Goal: Information Seeking & Learning: Find specific page/section

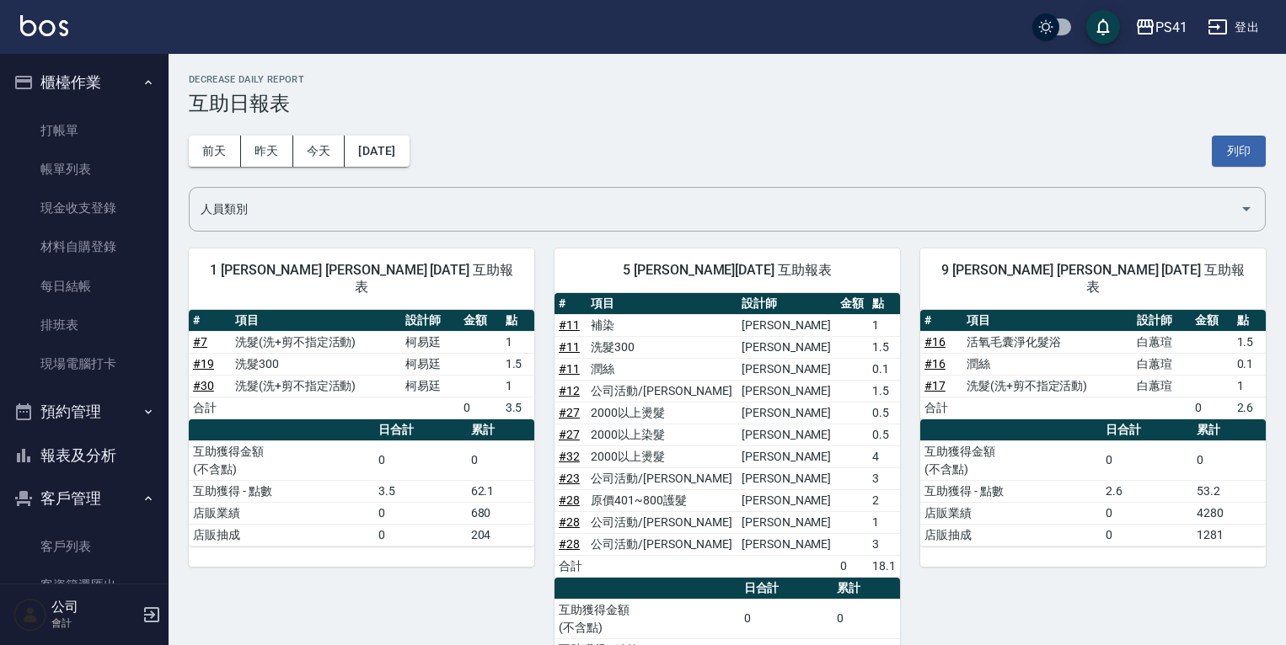
scroll to position [1121, 0]
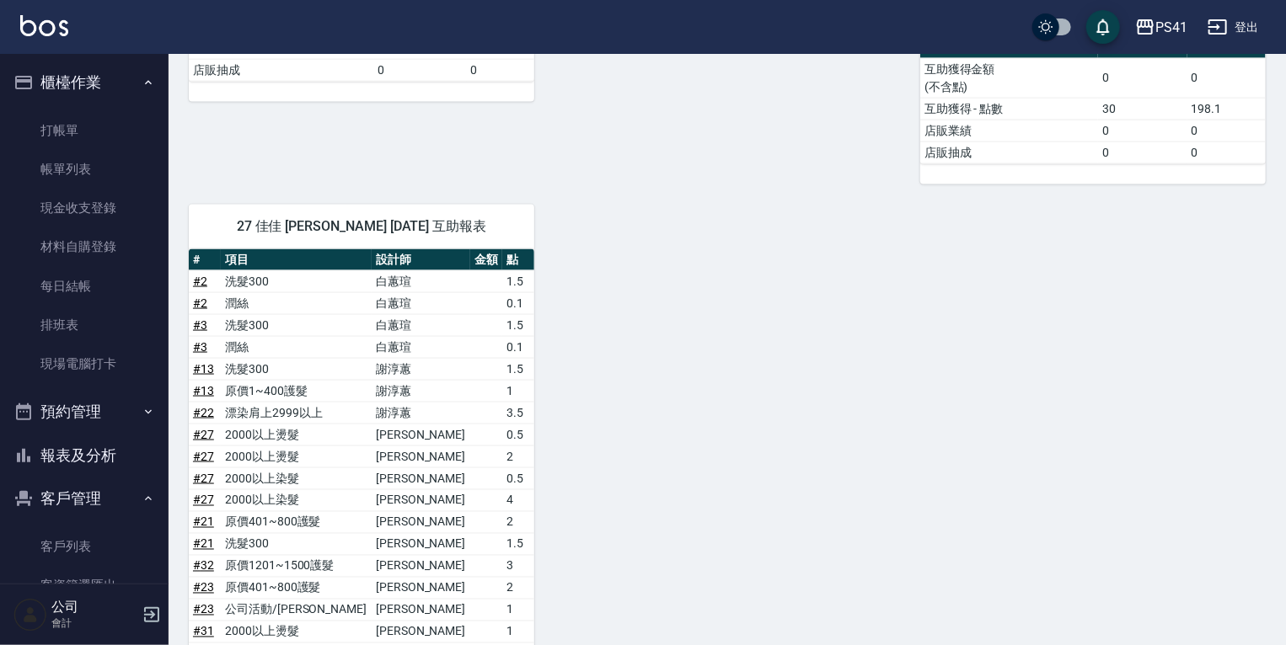
click at [78, 453] on button "報表及分析" at bounding box center [84, 456] width 155 height 44
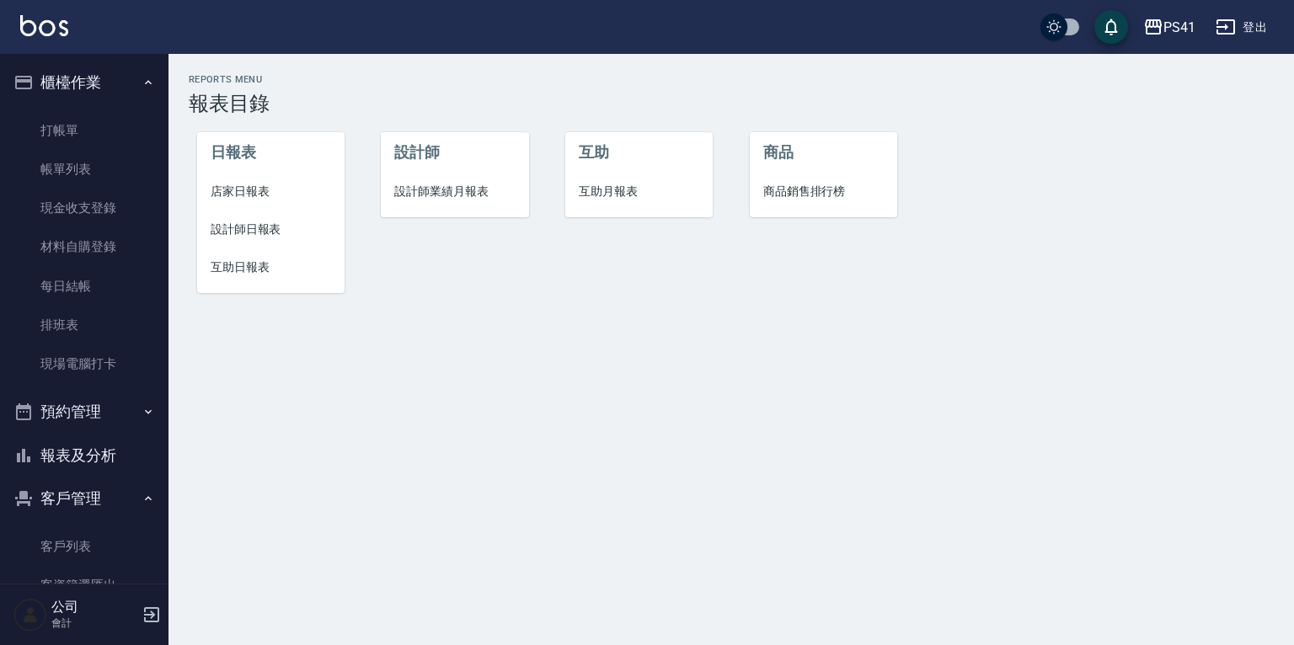
click at [259, 266] on span "互助日報表" at bounding box center [271, 268] width 120 height 18
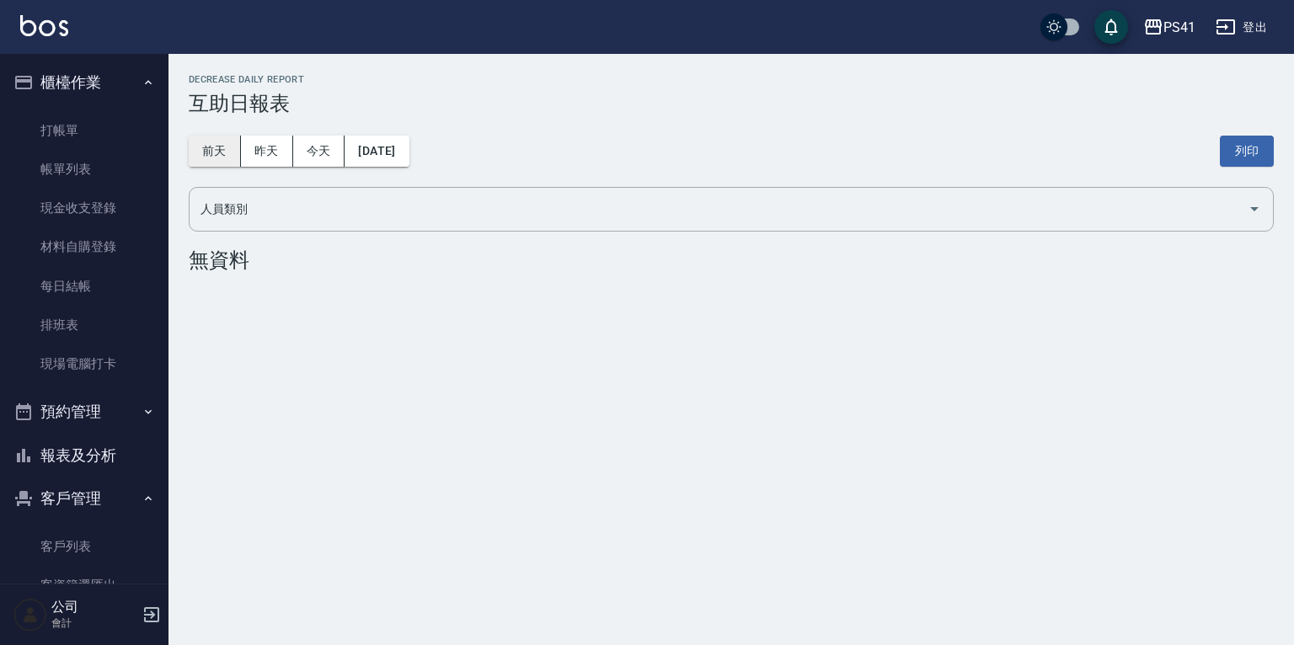
click at [219, 156] on button "前天" at bounding box center [215, 151] width 52 height 31
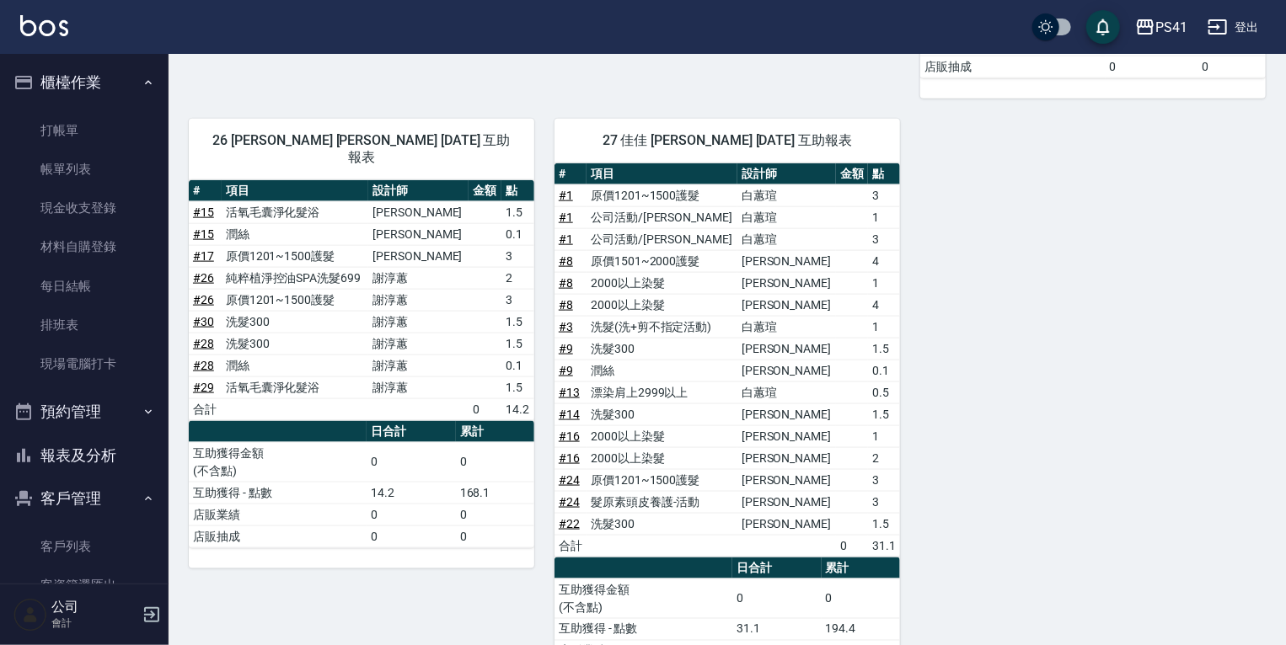
scroll to position [1011, 0]
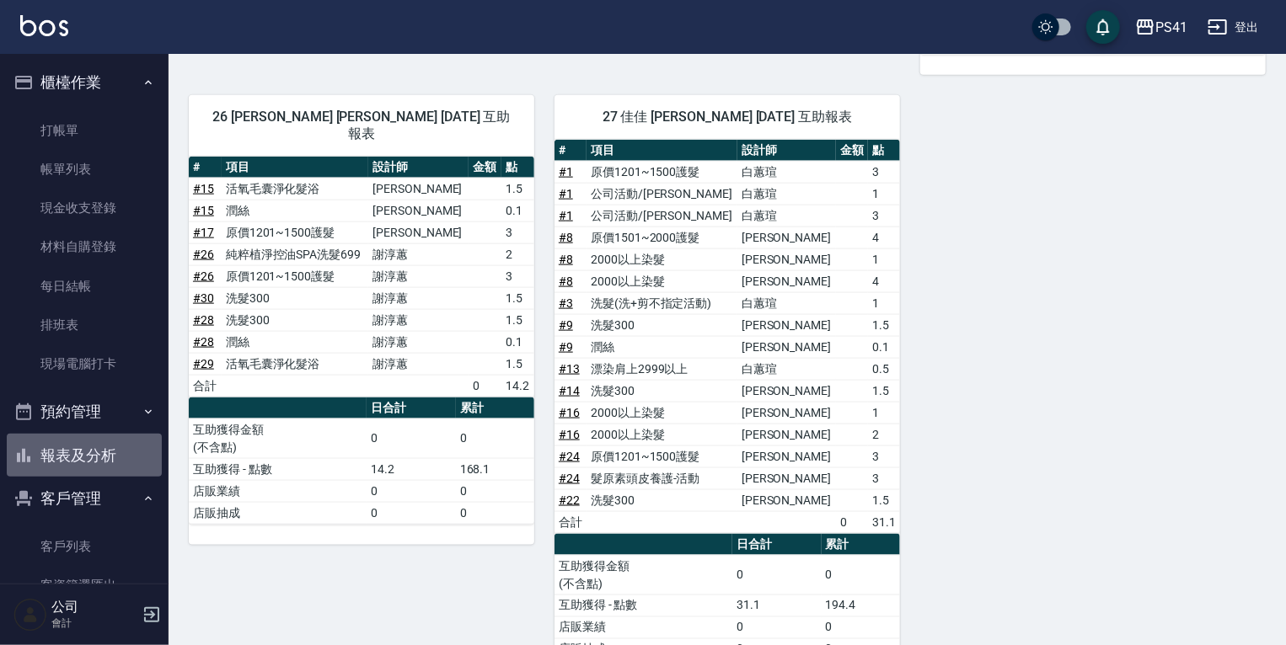
click at [95, 449] on button "報表及分析" at bounding box center [84, 456] width 155 height 44
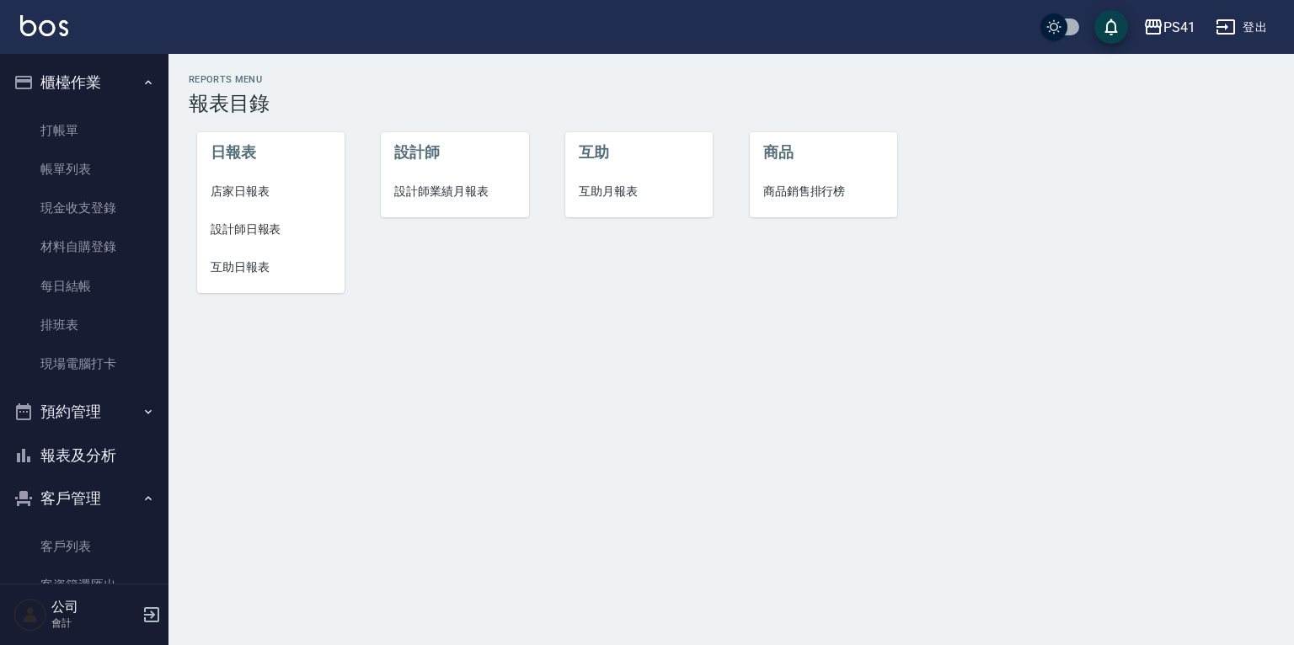
click at [258, 223] on span "設計師日報表" at bounding box center [271, 230] width 120 height 18
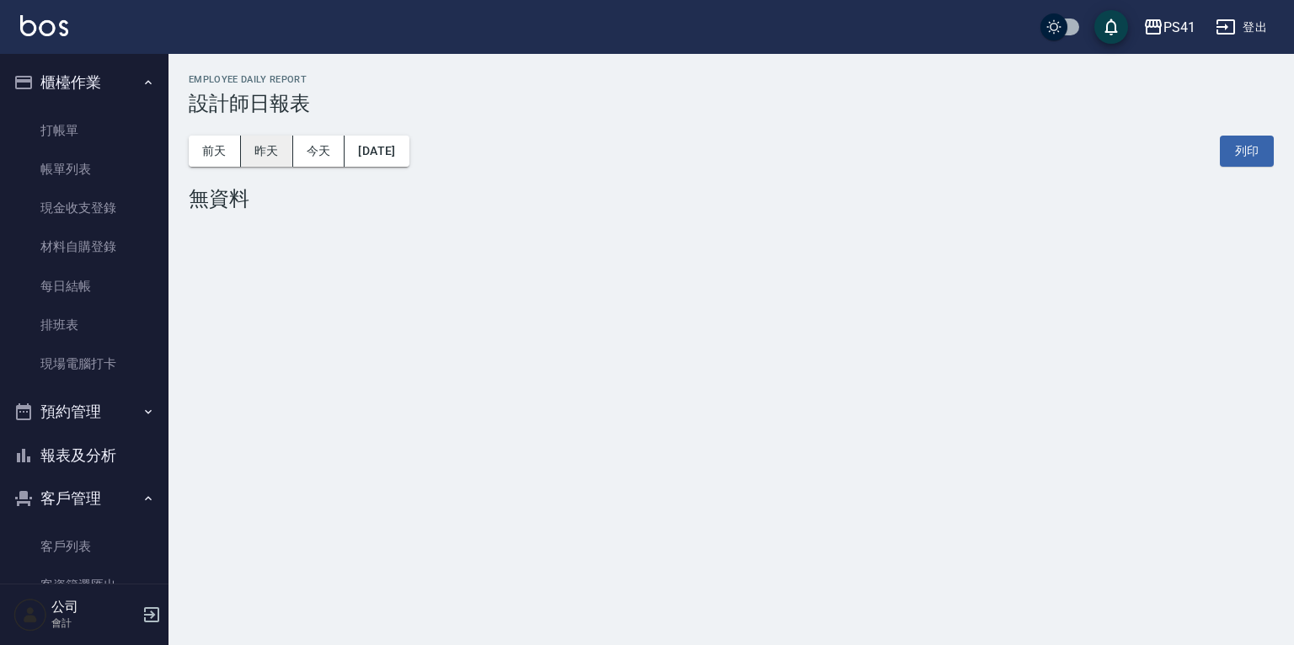
click at [275, 162] on button "昨天" at bounding box center [267, 151] width 52 height 31
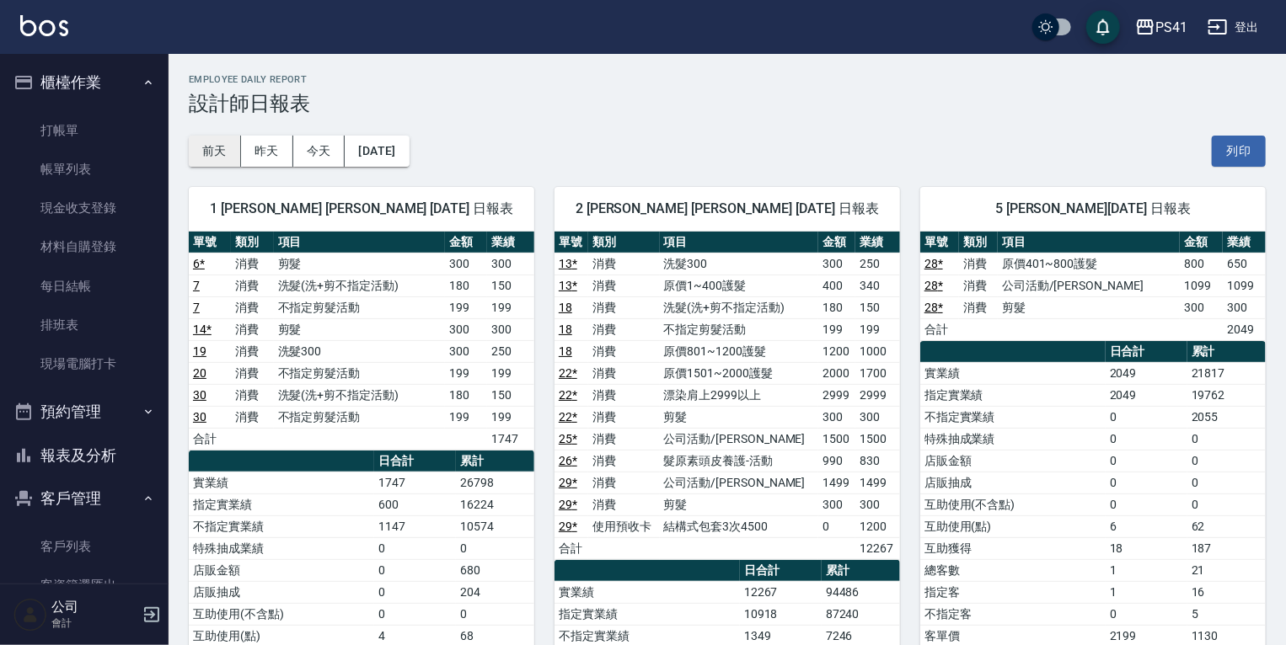
click at [209, 142] on button "前天" at bounding box center [215, 151] width 52 height 31
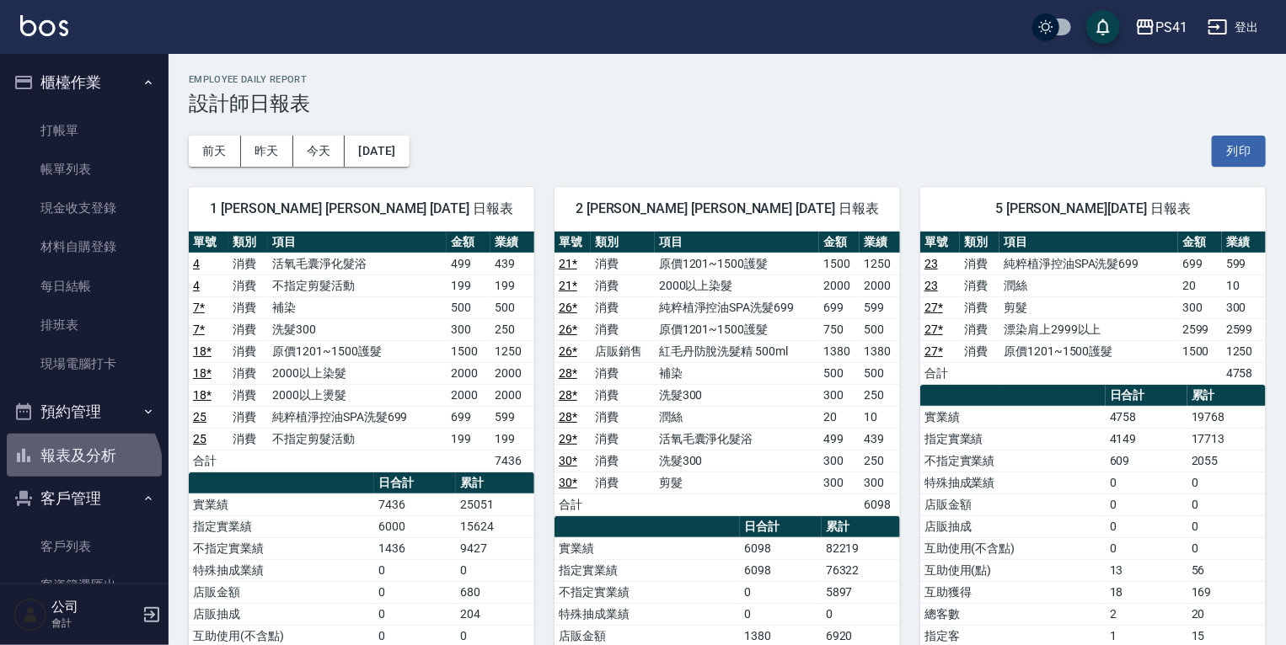
click at [77, 472] on button "報表及分析" at bounding box center [84, 456] width 155 height 44
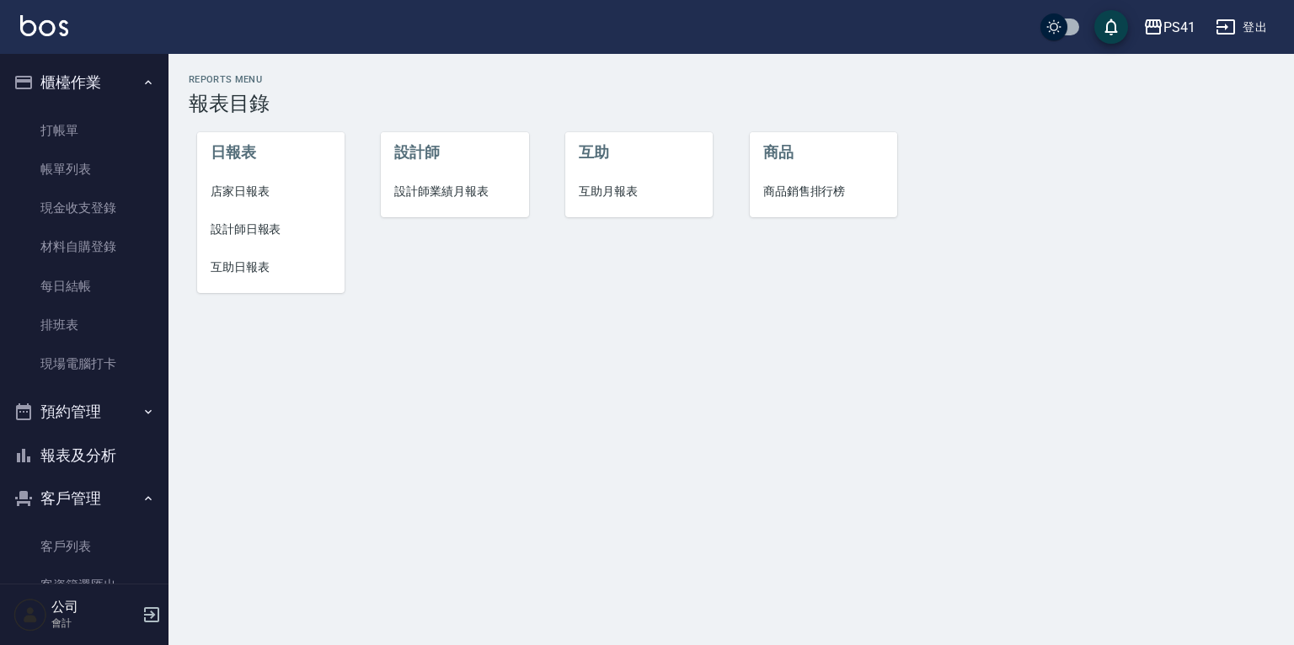
click at [447, 193] on span "設計師業績月報表" at bounding box center [454, 192] width 120 height 18
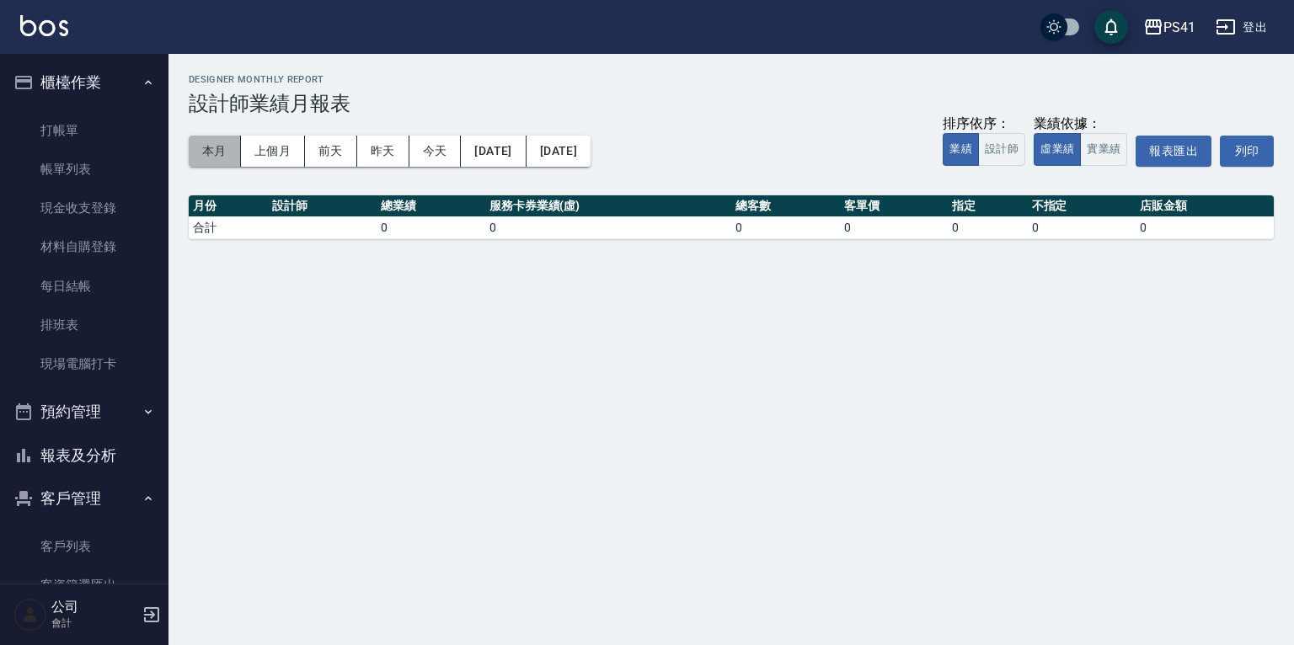
click at [210, 158] on button "本月" at bounding box center [215, 151] width 52 height 31
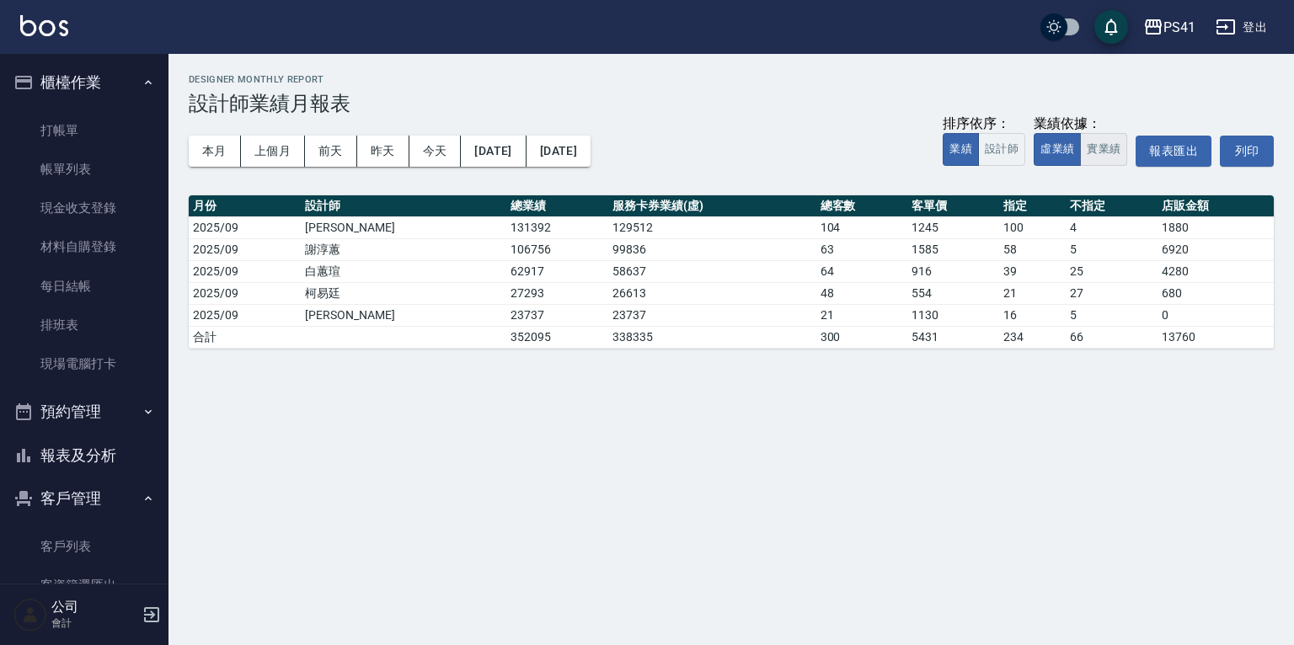
click at [1114, 152] on button "實業績" at bounding box center [1103, 149] width 47 height 33
click at [1069, 151] on button "虛業績" at bounding box center [1057, 149] width 47 height 33
click at [1098, 148] on button "實業績" at bounding box center [1103, 149] width 47 height 33
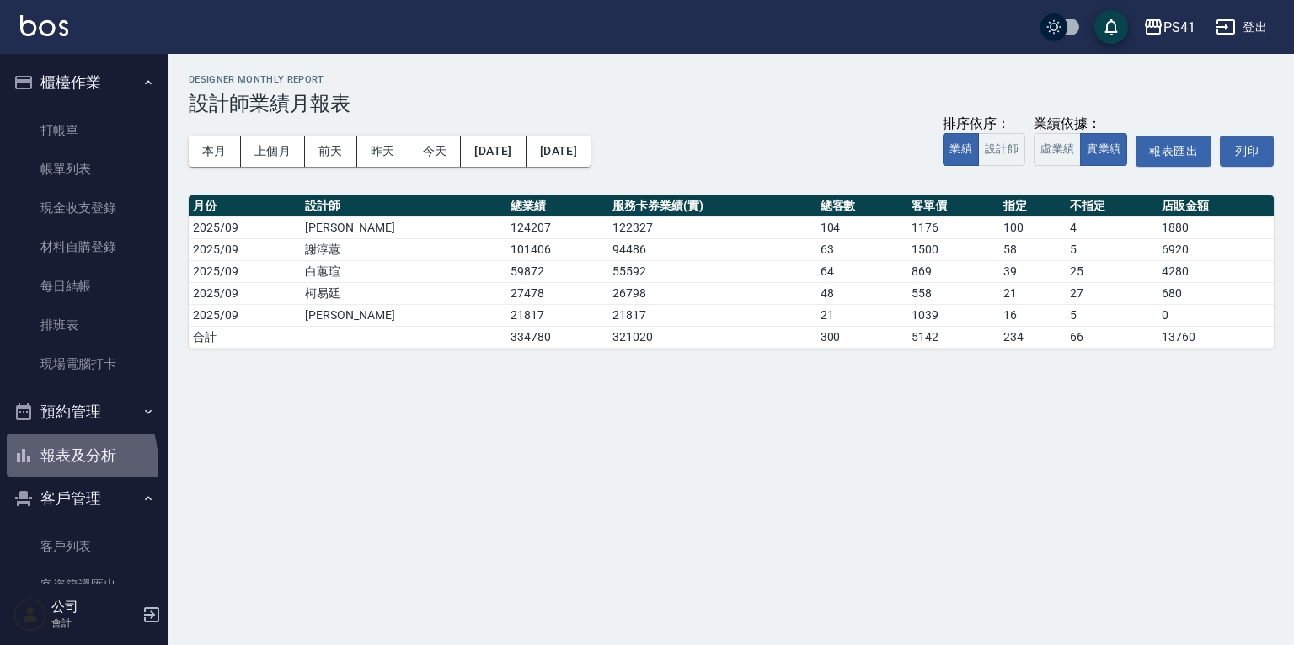
click at [56, 461] on button "報表及分析" at bounding box center [84, 456] width 155 height 44
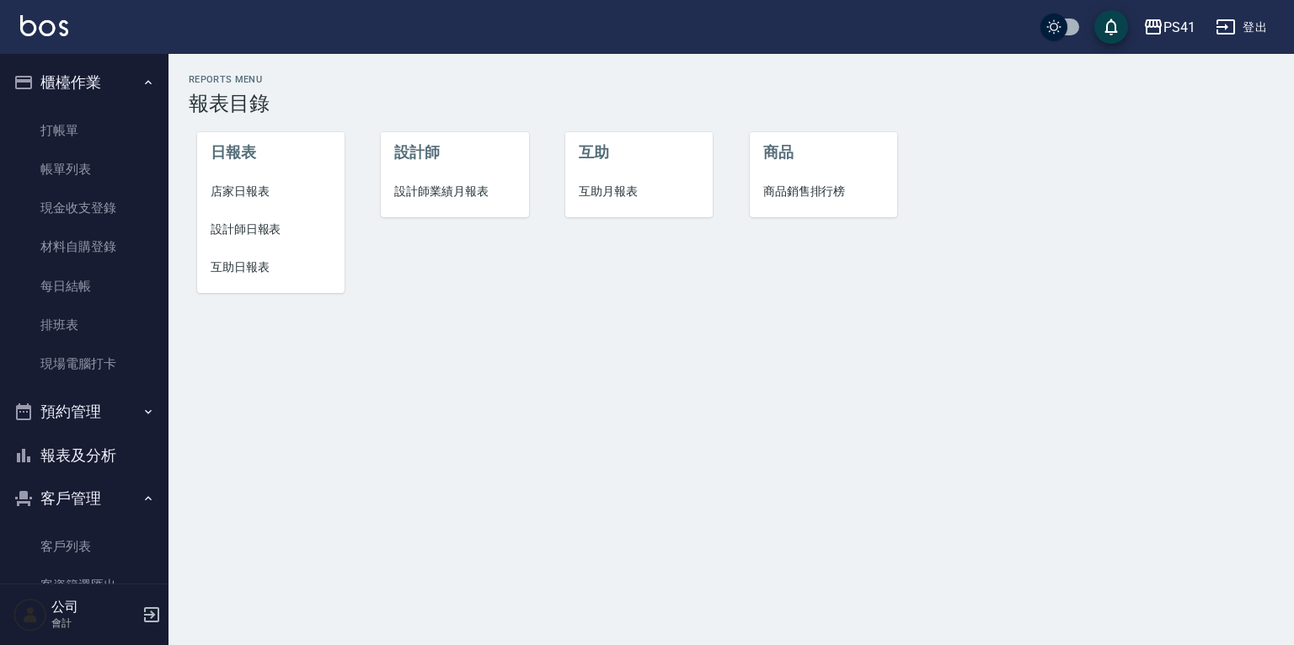
click at [623, 171] on li "互助" at bounding box center [638, 152] width 147 height 40
click at [623, 179] on li "互助月報表" at bounding box center [638, 192] width 147 height 38
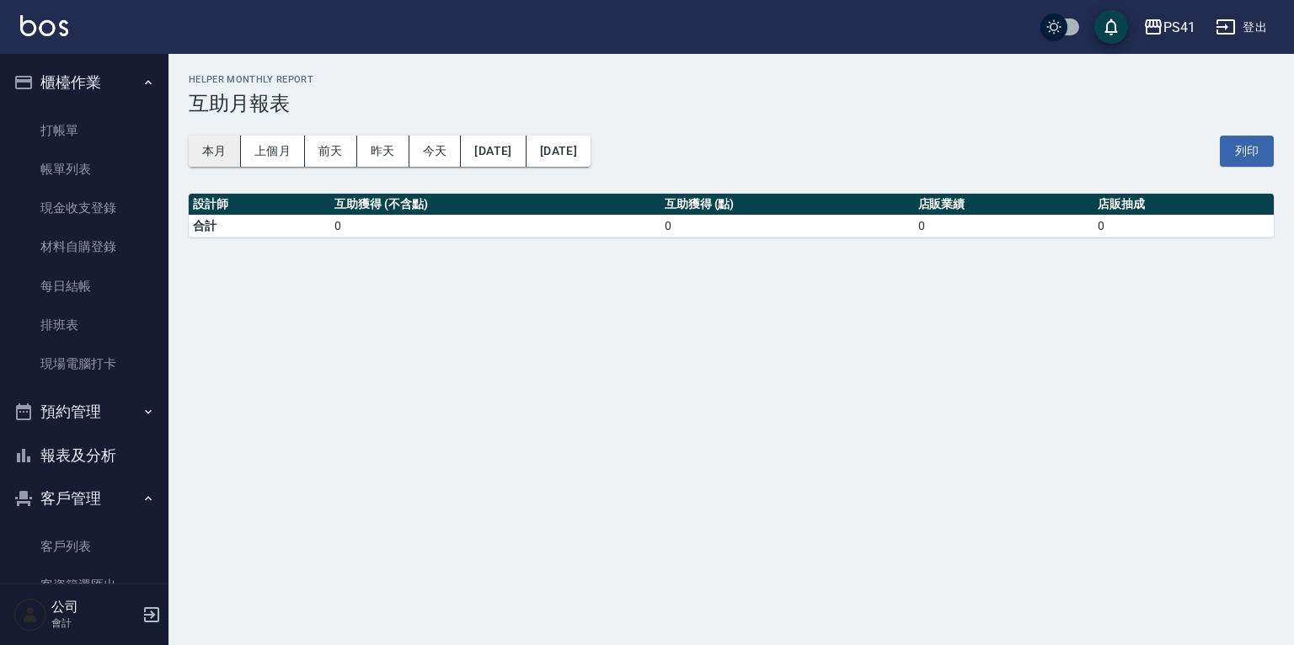
click at [225, 143] on button "本月" at bounding box center [215, 151] width 52 height 31
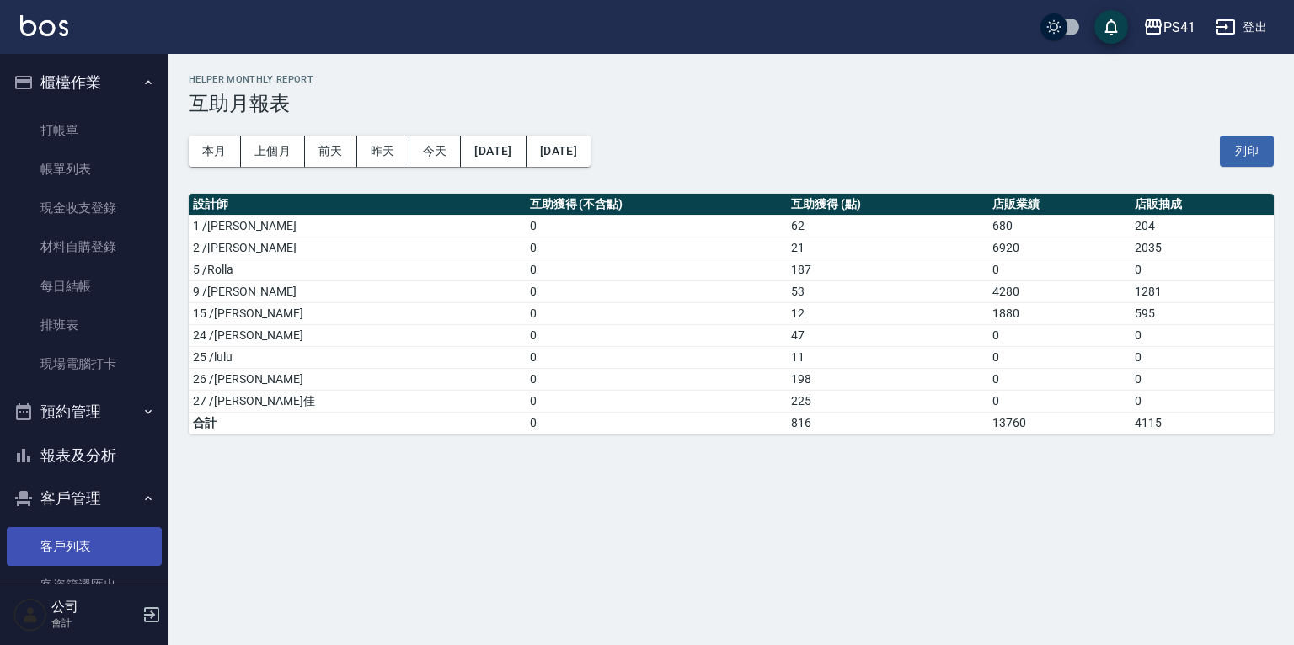
click at [108, 534] on link "客戶列表" at bounding box center [84, 546] width 155 height 39
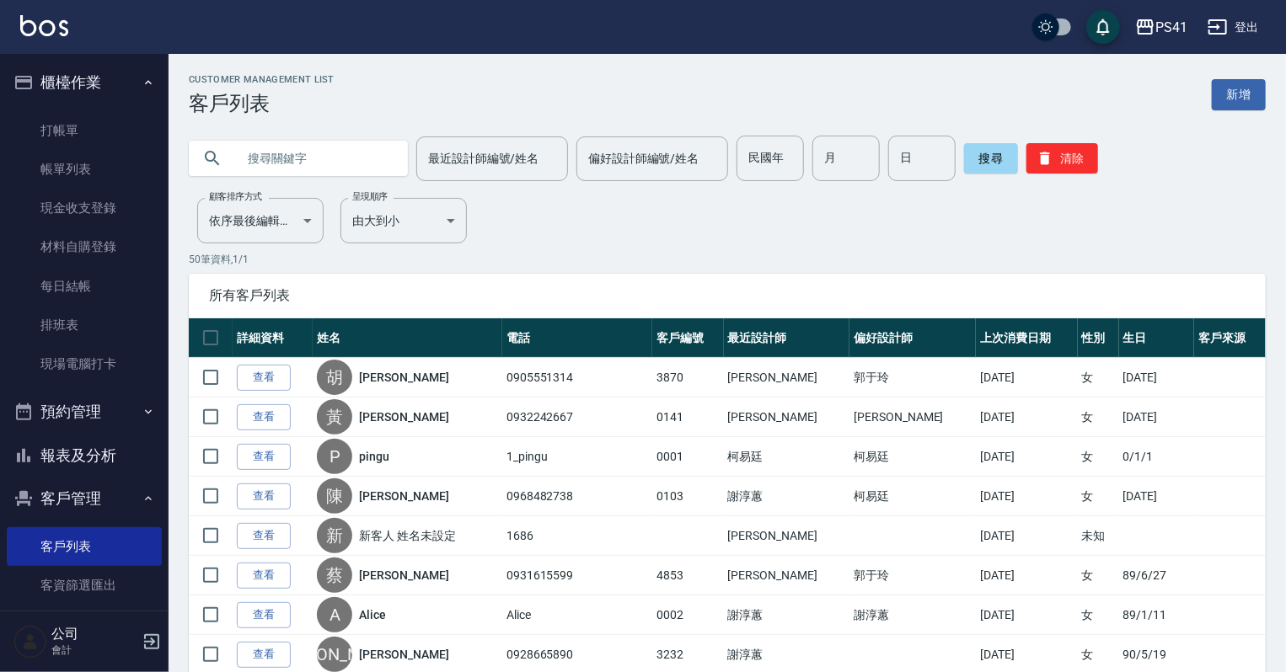
click at [351, 158] on input "text" at bounding box center [315, 159] width 158 height 46
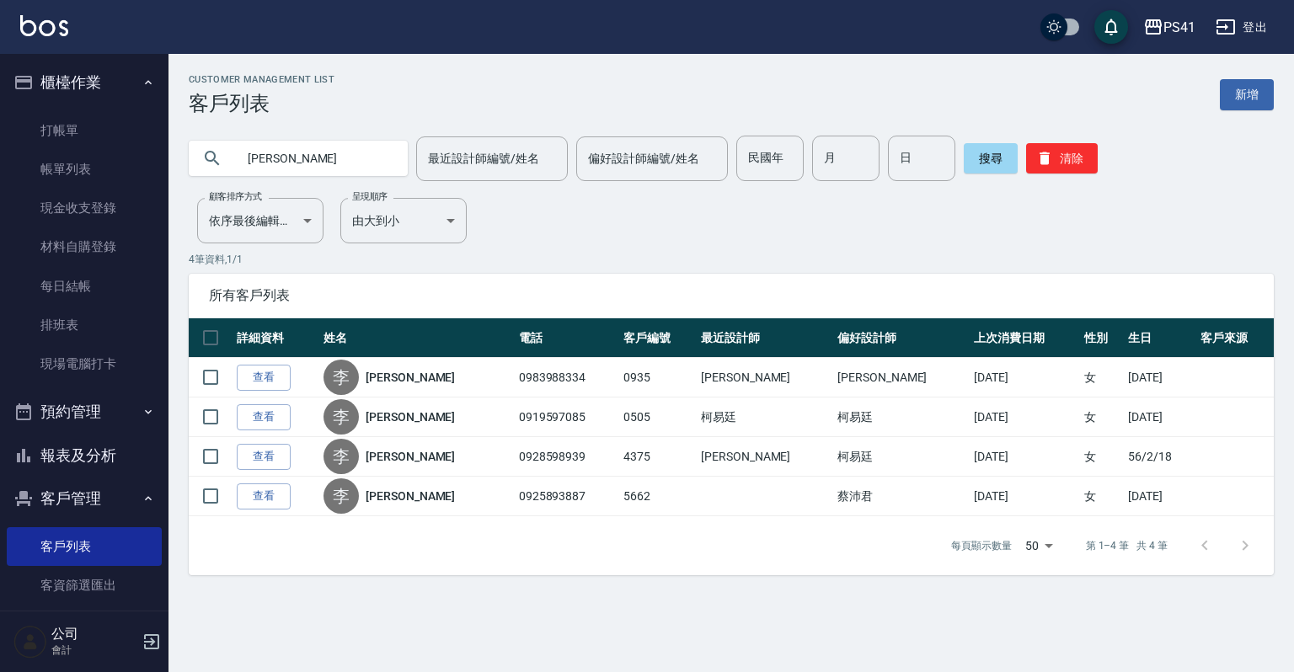
type input "李"
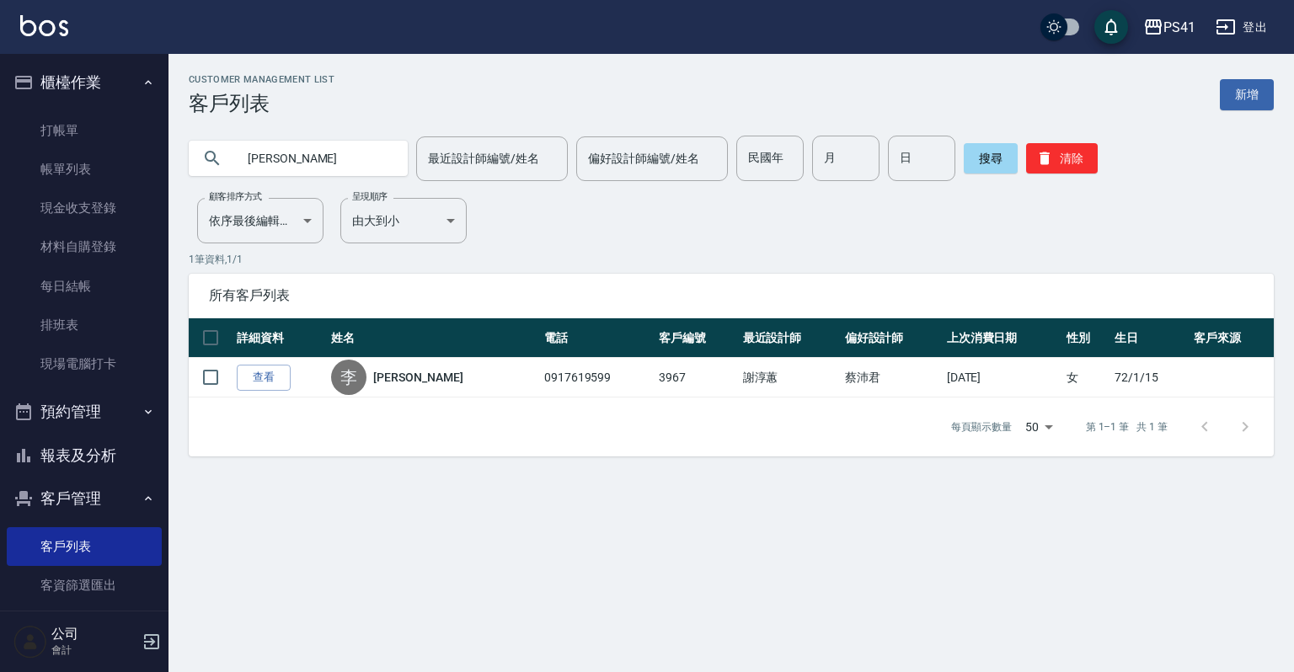
type input "秀"
type input "美麗"
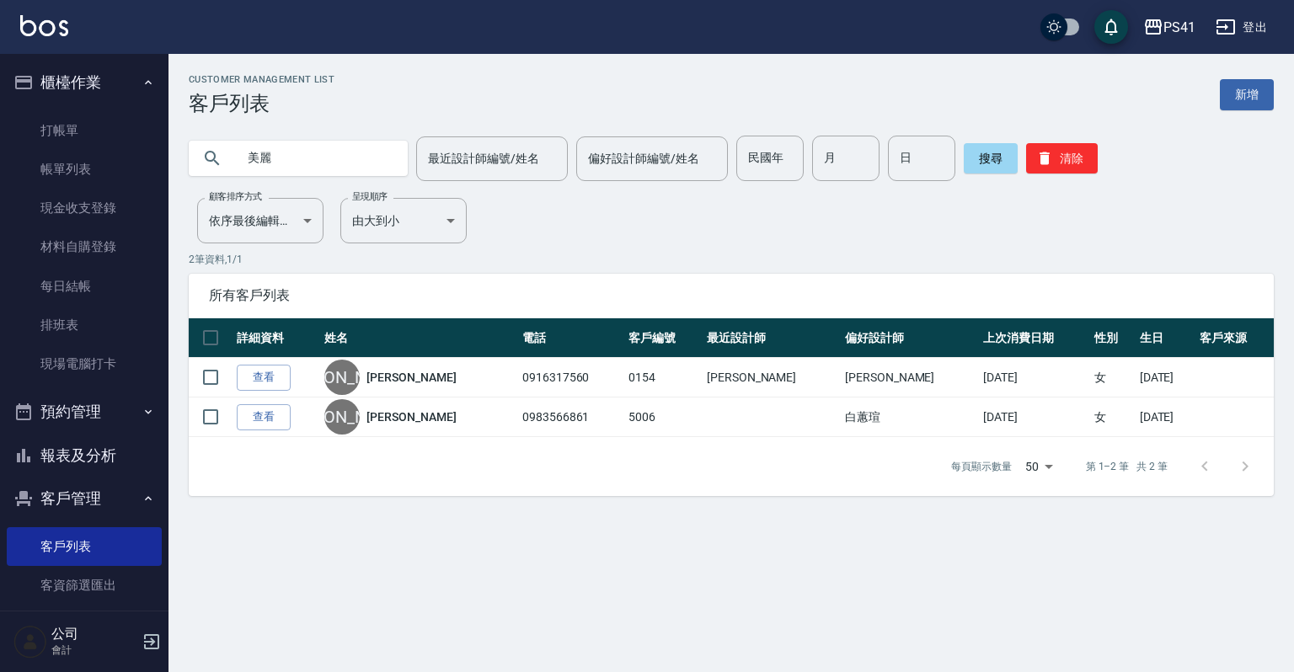
click at [123, 458] on button "報表及分析" at bounding box center [84, 456] width 155 height 44
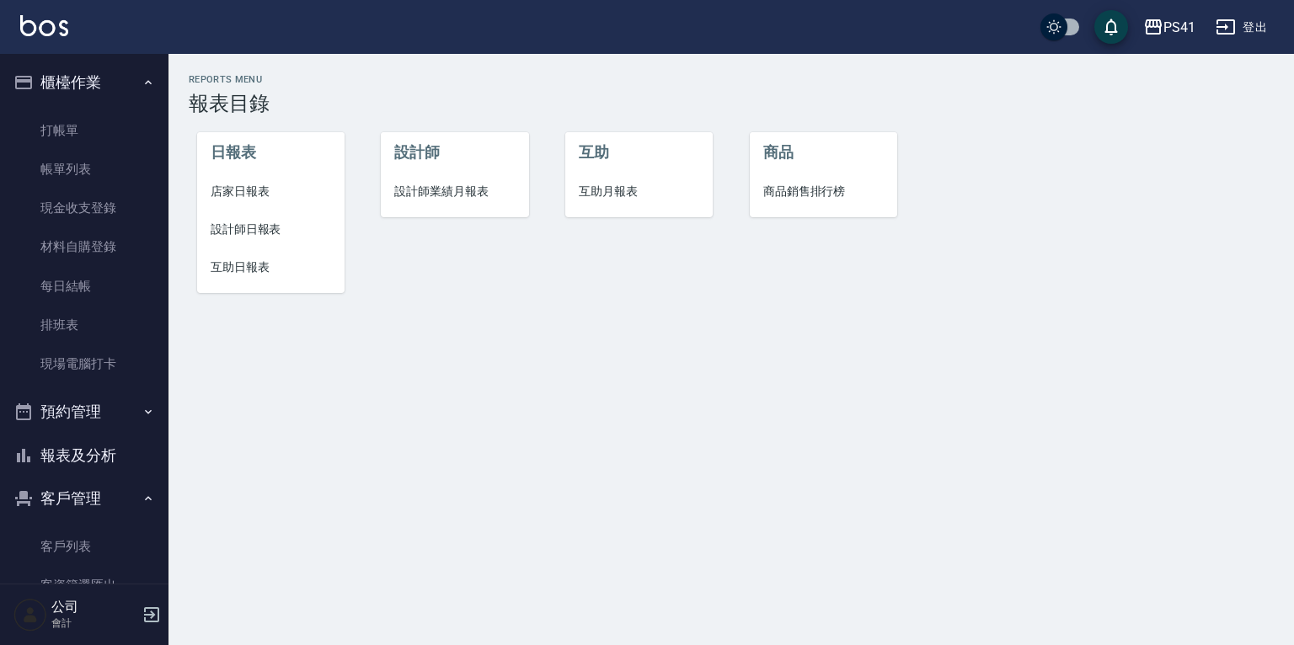
click at [246, 236] on span "設計師日報表" at bounding box center [271, 230] width 120 height 18
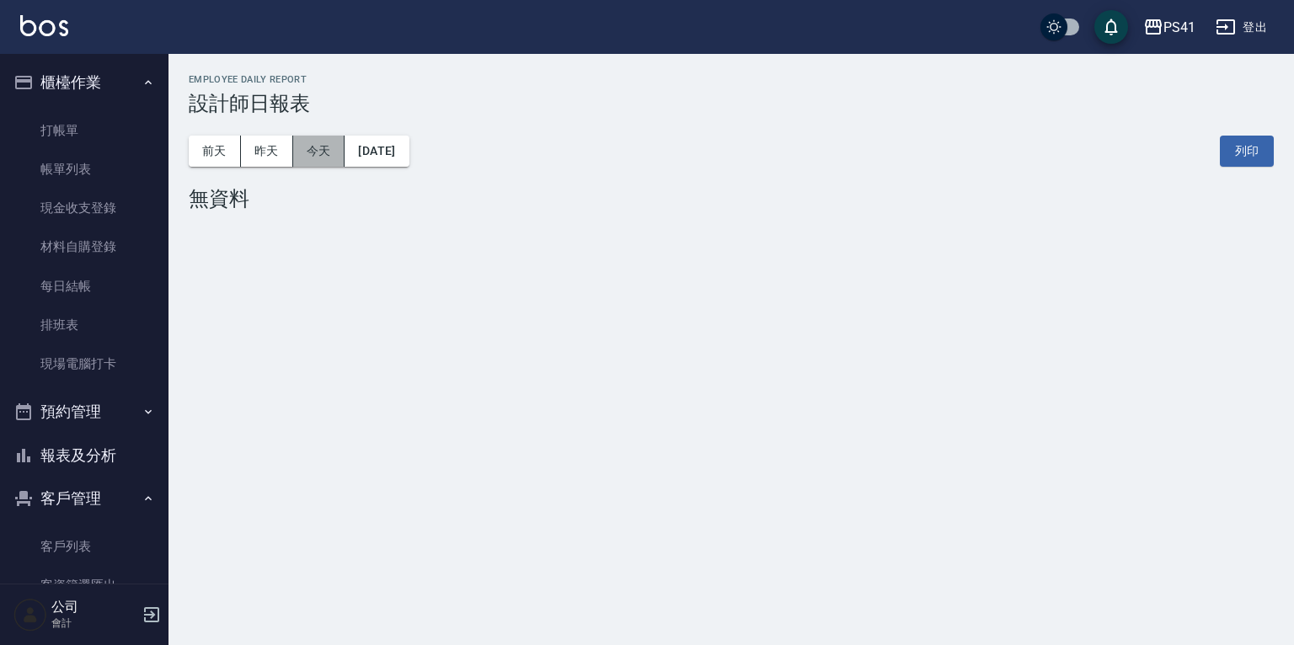
click at [317, 153] on button "今天" at bounding box center [319, 151] width 52 height 31
click at [247, 158] on button "昨天" at bounding box center [267, 151] width 52 height 31
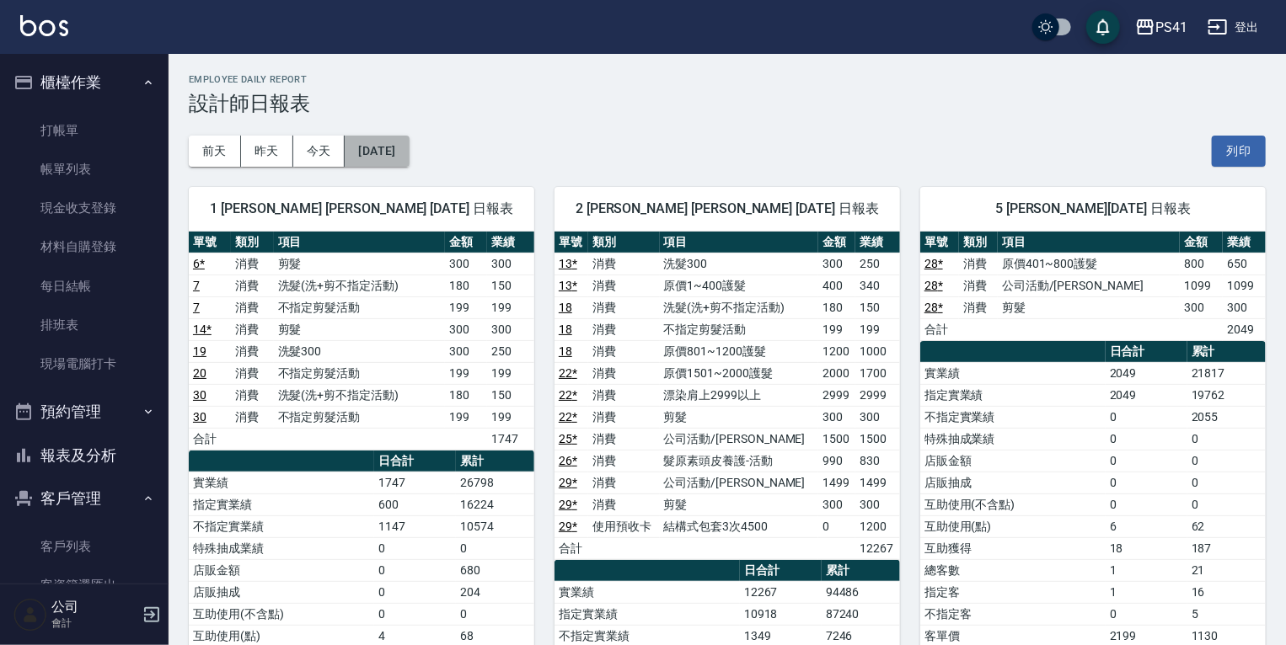
click at [408, 151] on button "[DATE]" at bounding box center [377, 151] width 64 height 31
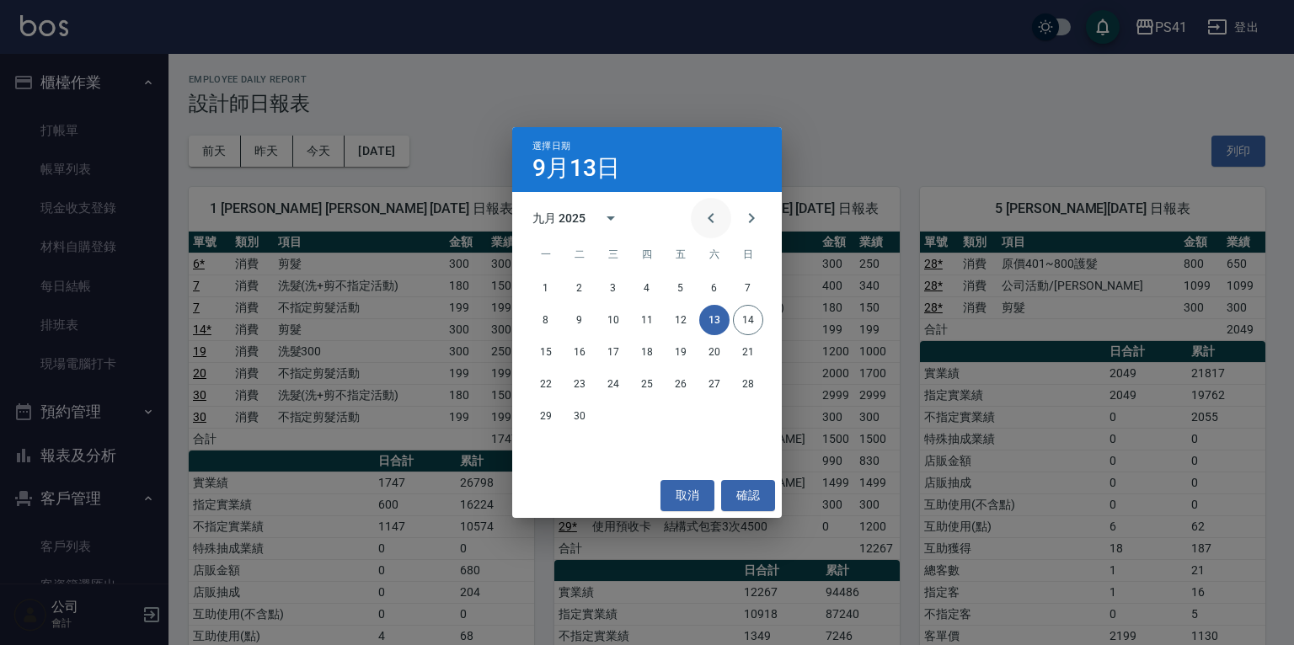
click at [693, 208] on div at bounding box center [731, 218] width 81 height 40
click at [708, 221] on icon "Previous month" at bounding box center [711, 218] width 20 height 20
click at [614, 352] on button "13" at bounding box center [613, 352] width 30 height 30
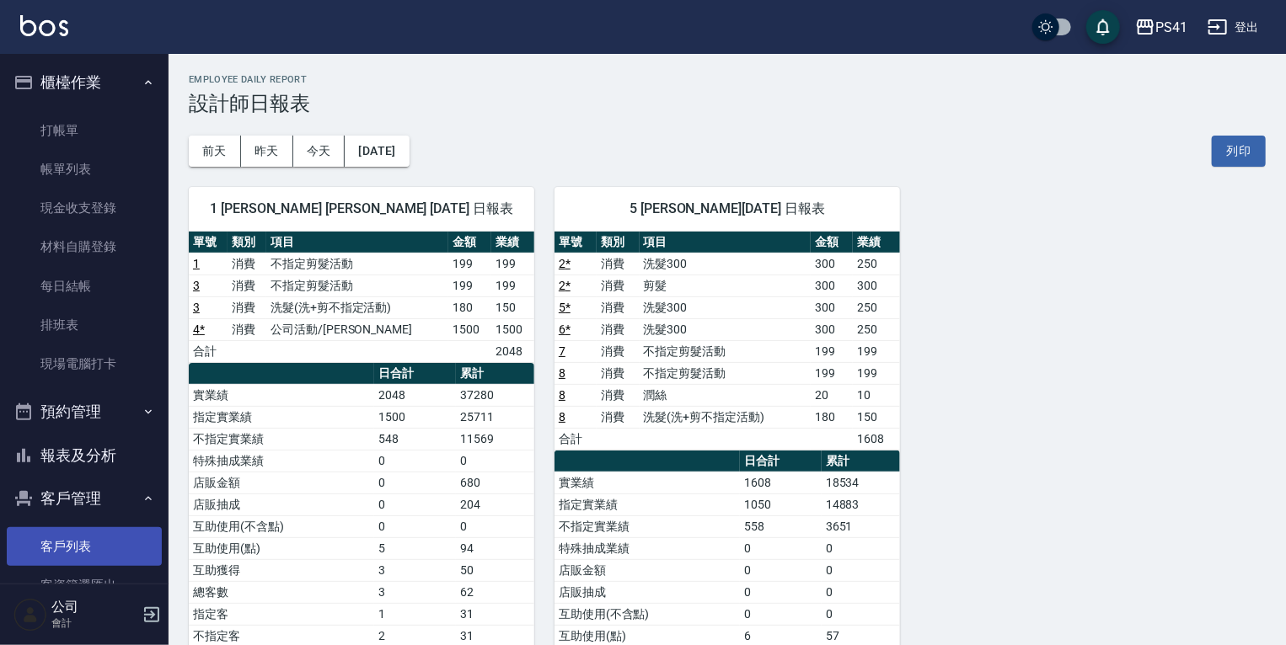
drag, startPoint x: 110, startPoint y: 536, endPoint x: 110, endPoint y: 563, distance: 27.0
click at [110, 536] on link "客戶列表" at bounding box center [84, 546] width 155 height 39
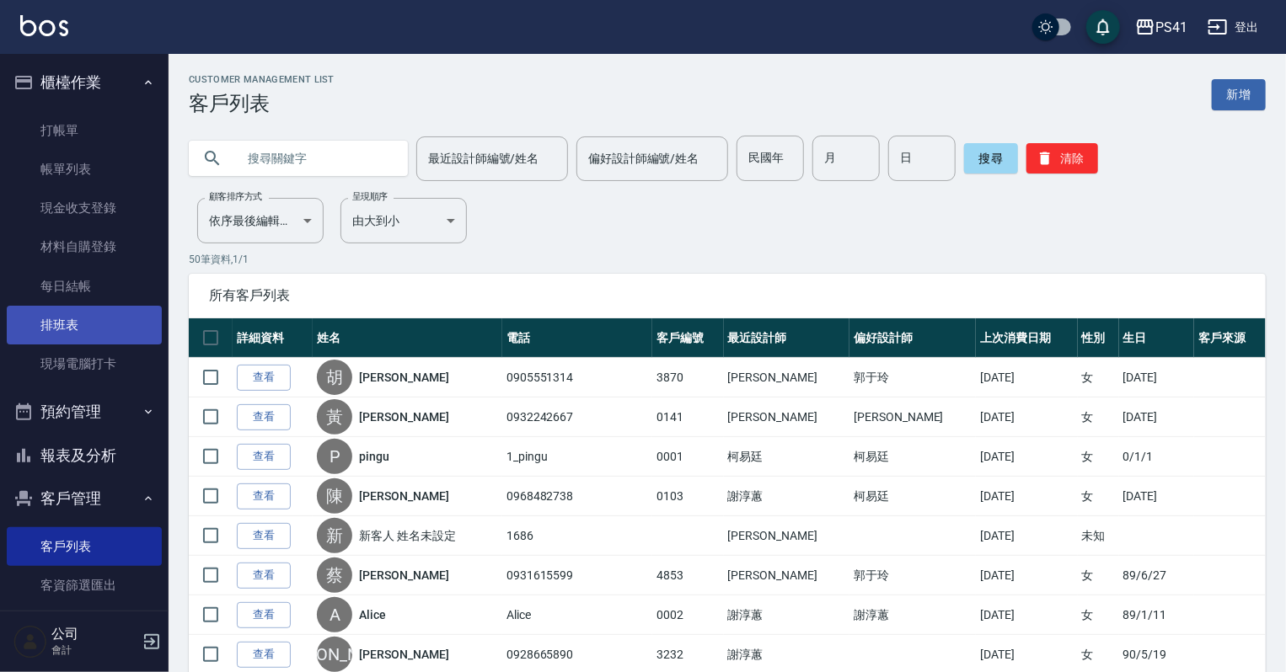
click at [78, 319] on link "排班表" at bounding box center [84, 325] width 155 height 39
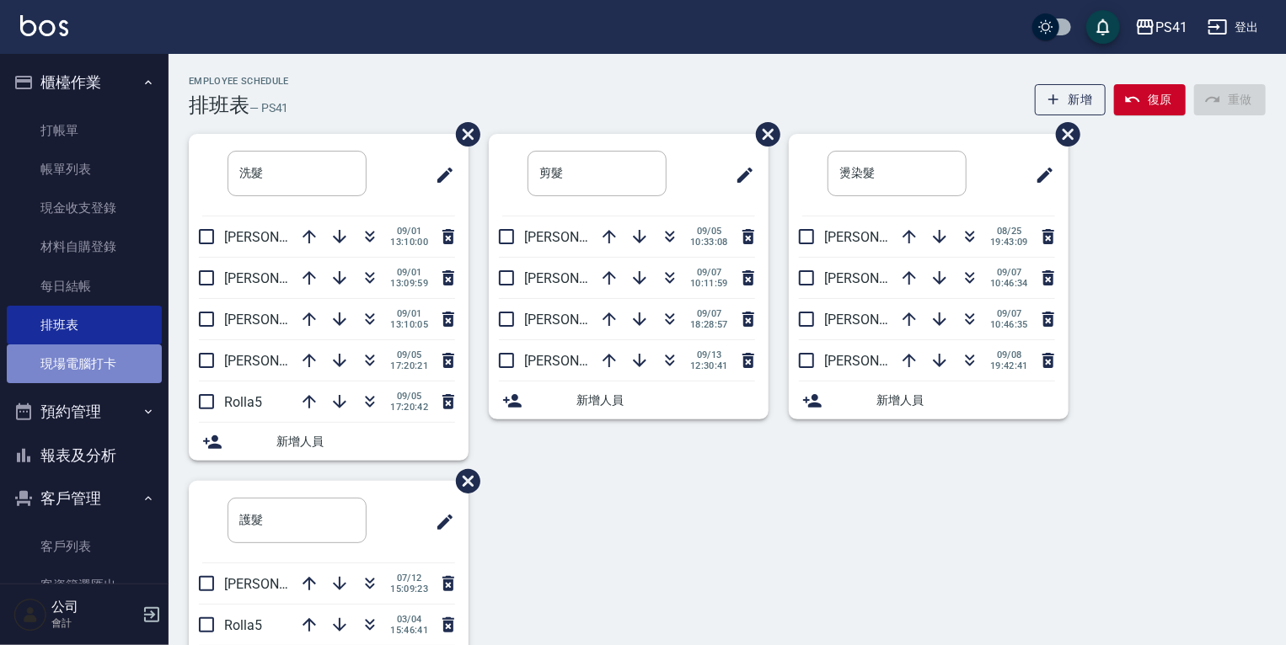
click at [104, 357] on link "現場電腦打卡" at bounding box center [84, 364] width 155 height 39
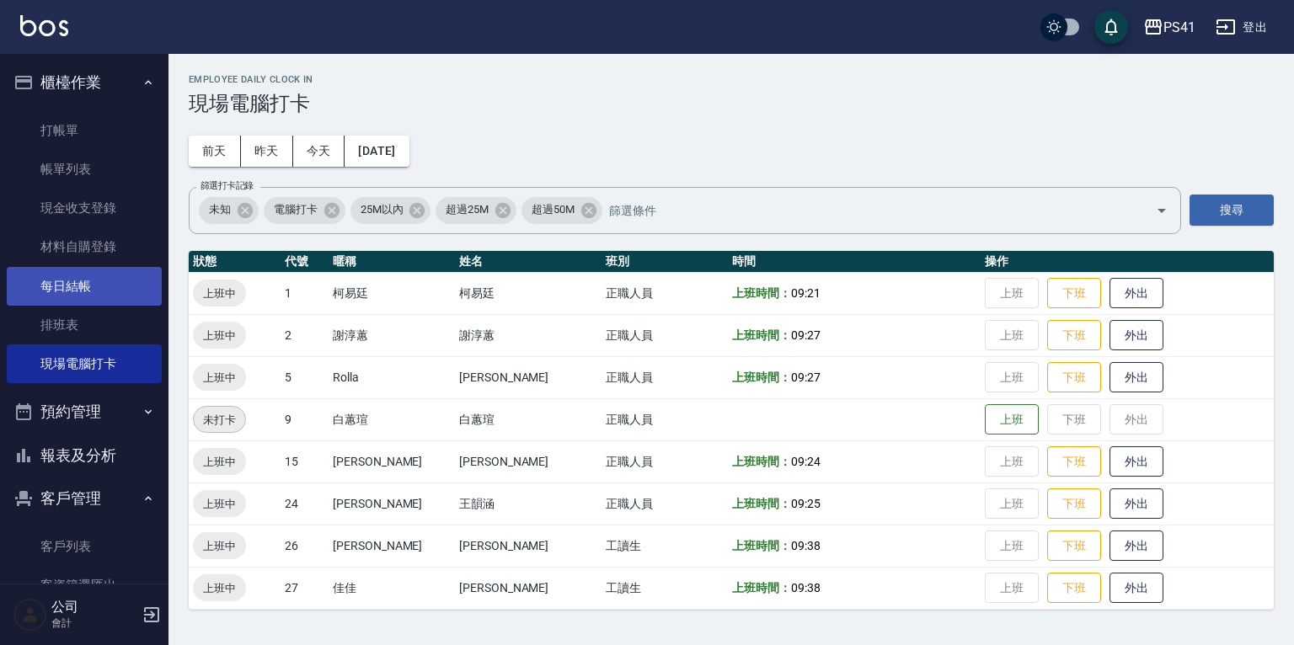
click at [115, 287] on link "每日結帳" at bounding box center [84, 286] width 155 height 39
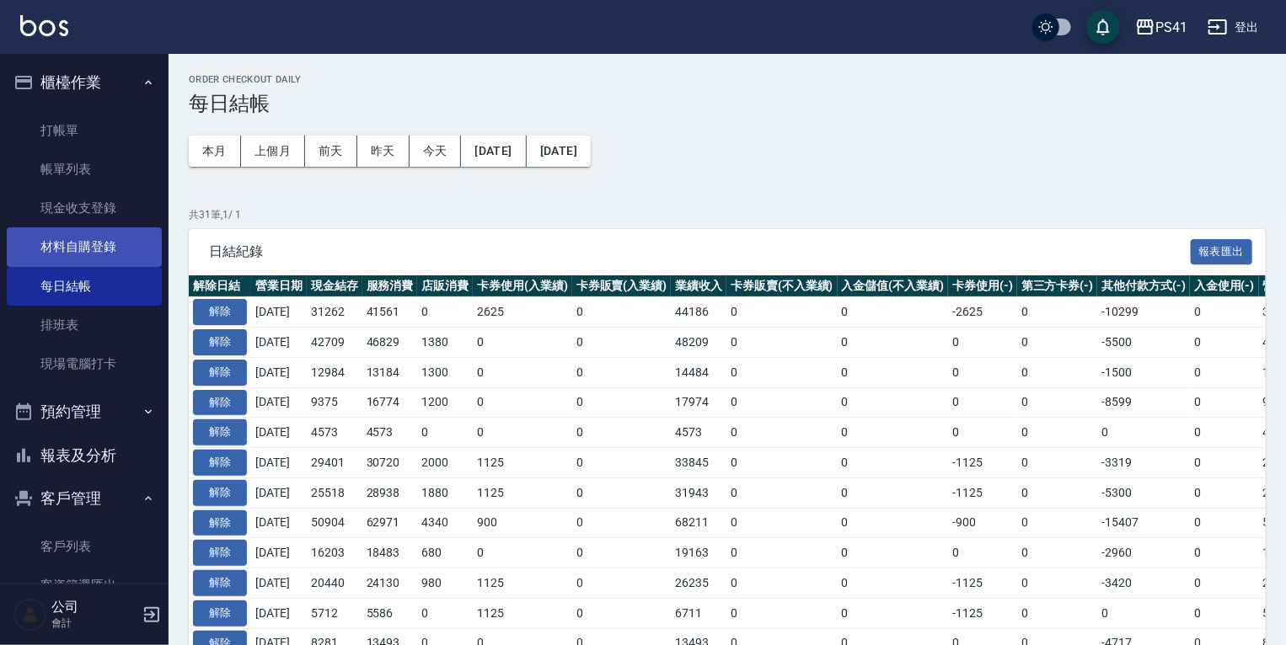
click at [127, 237] on link "材料自購登錄" at bounding box center [84, 247] width 155 height 39
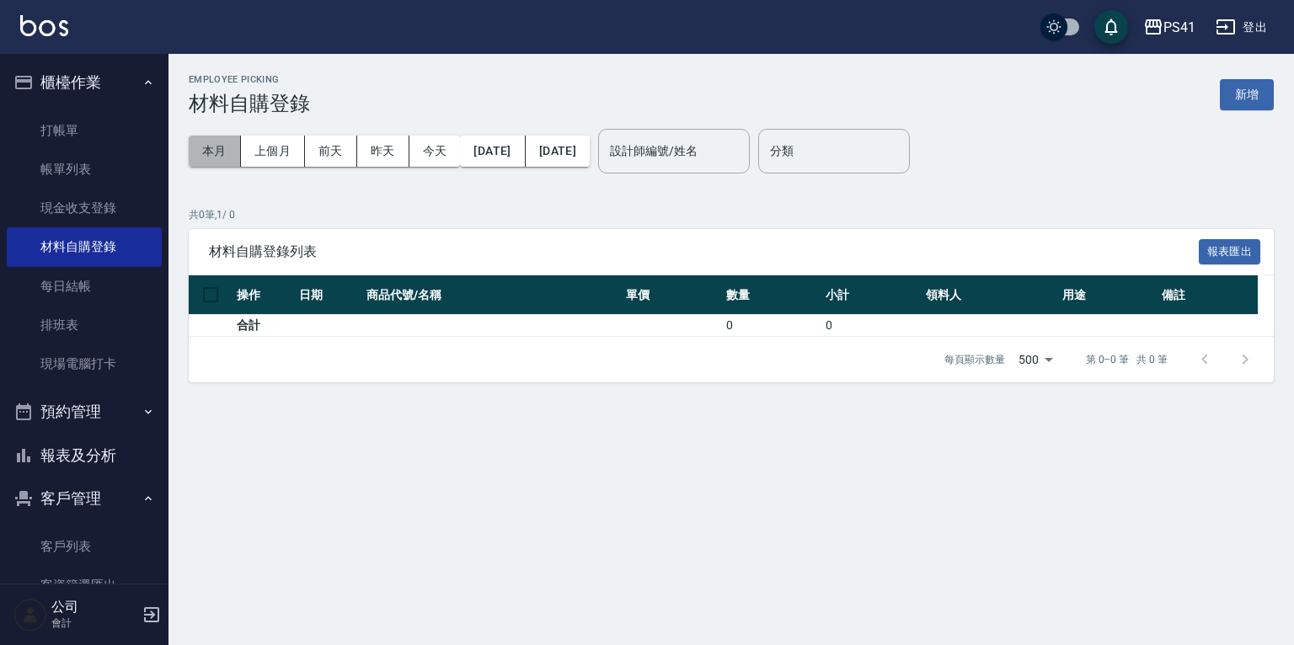
click at [218, 151] on button "本月" at bounding box center [215, 151] width 52 height 31
click at [731, 155] on input "設計師編號/姓名" at bounding box center [674, 151] width 137 height 29
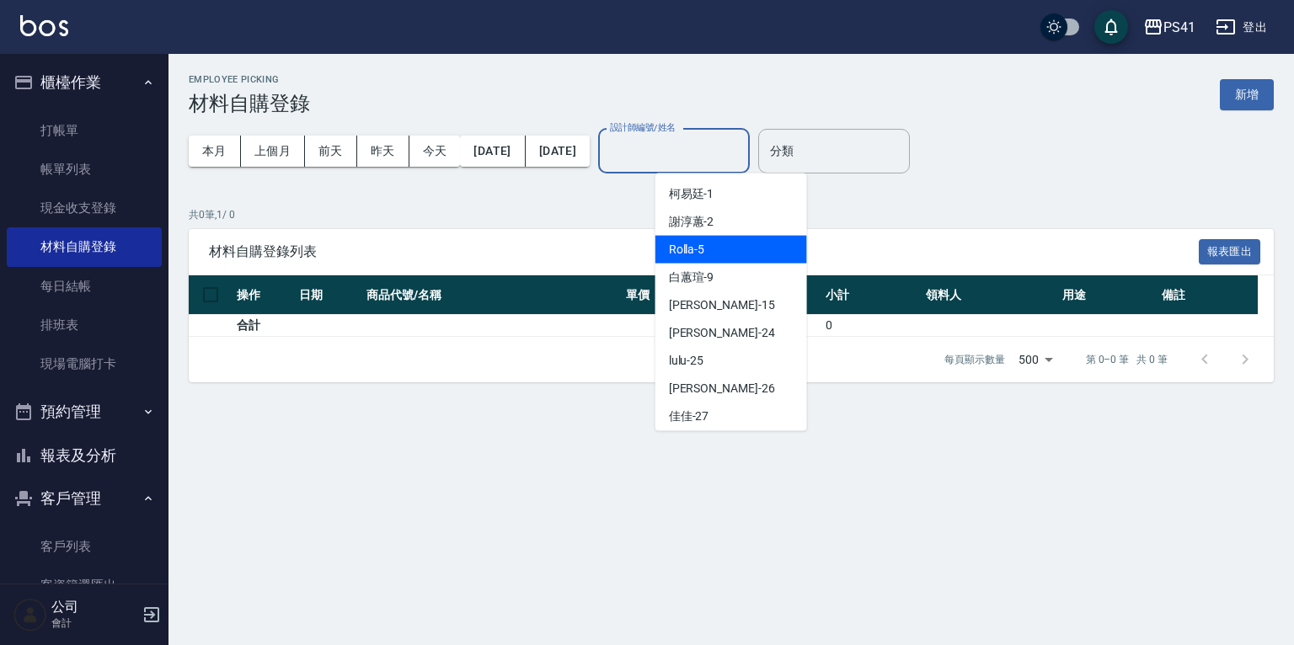
click at [728, 249] on div "Rolla -5" at bounding box center [732, 250] width 152 height 28
type input "Rolla-5"
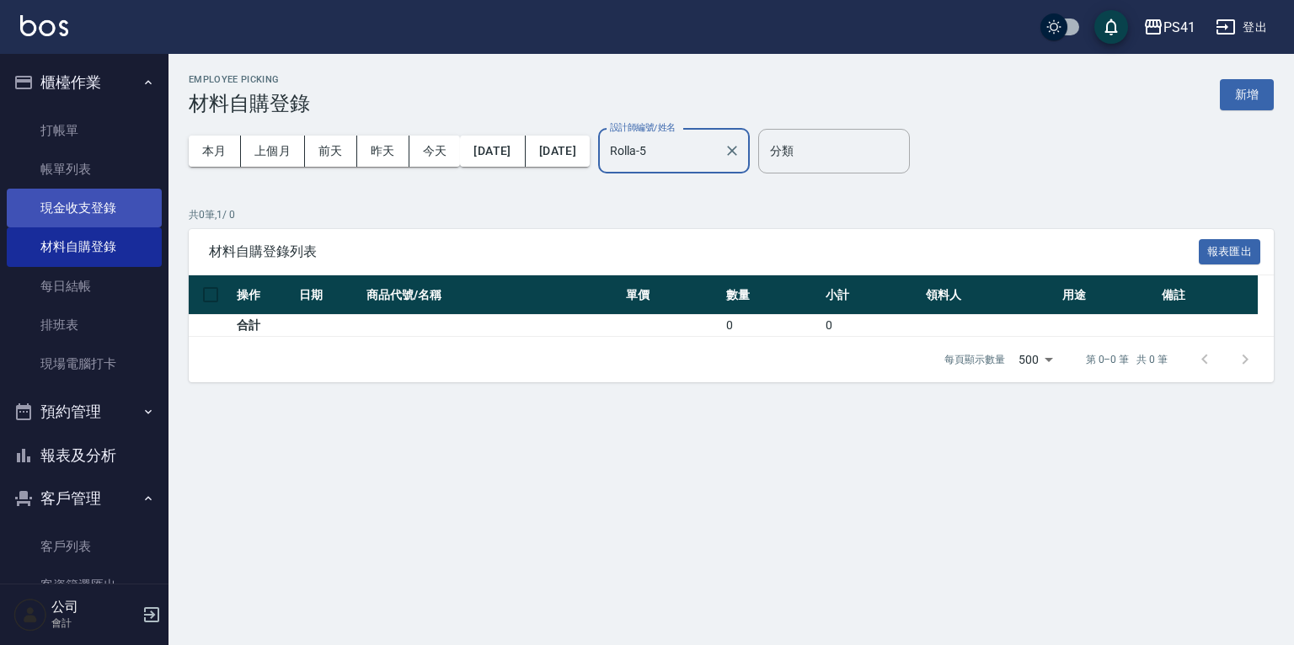
click at [122, 214] on link "現金收支登錄" at bounding box center [84, 208] width 155 height 39
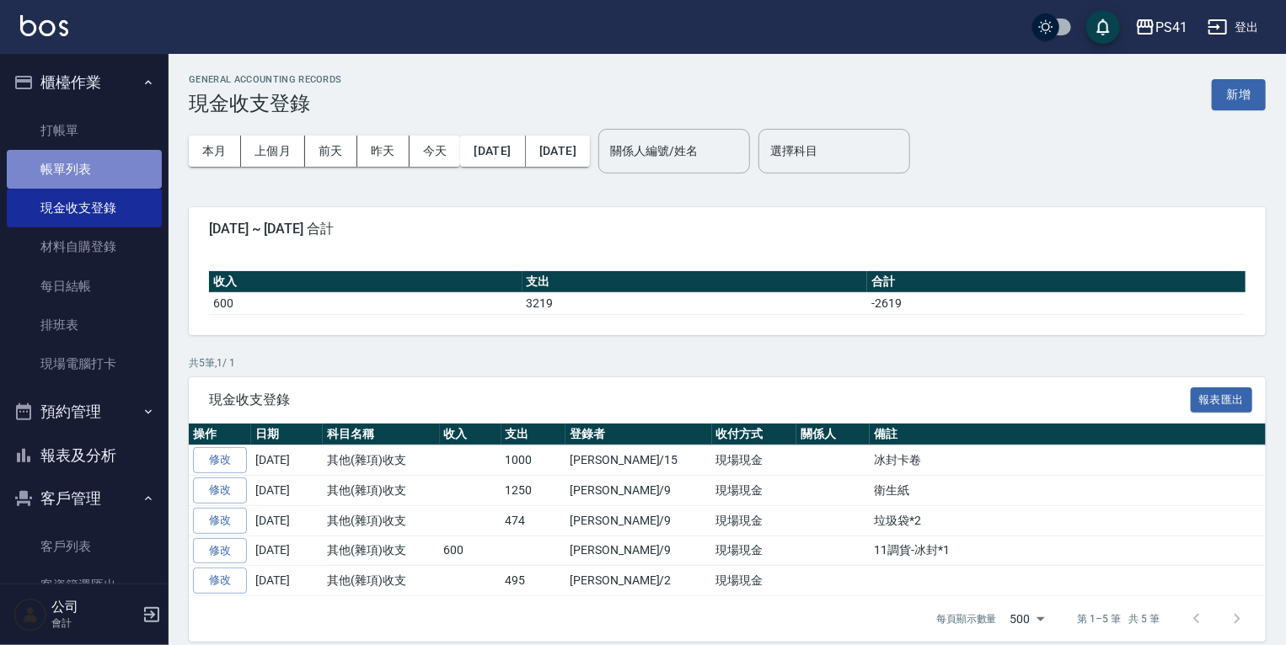
click at [126, 166] on link "帳單列表" at bounding box center [84, 169] width 155 height 39
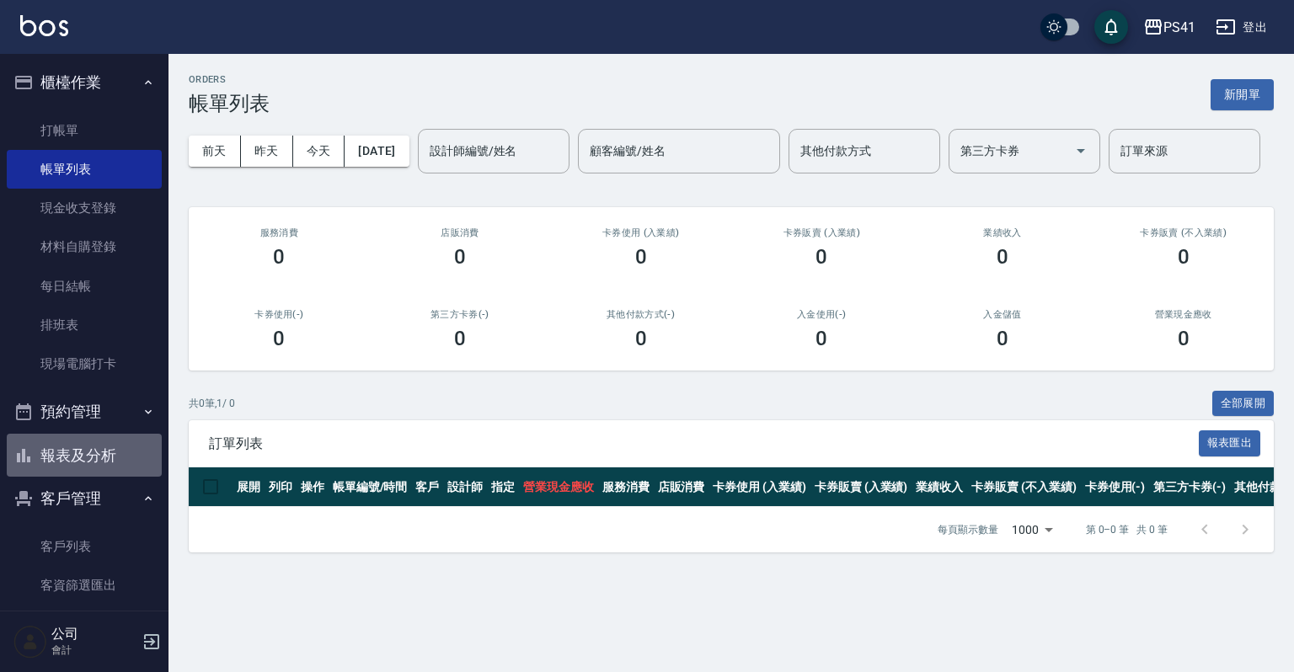
click at [115, 458] on button "報表及分析" at bounding box center [84, 456] width 155 height 44
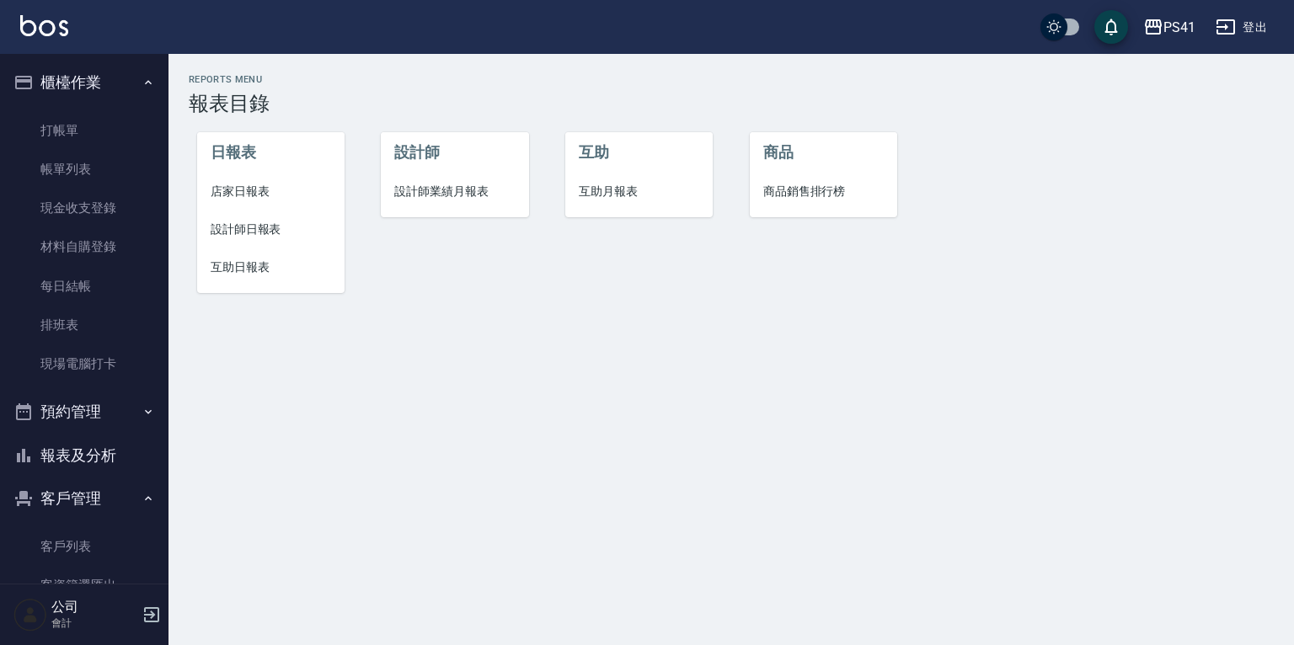
click at [235, 238] on li "設計師日報表" at bounding box center [270, 230] width 147 height 38
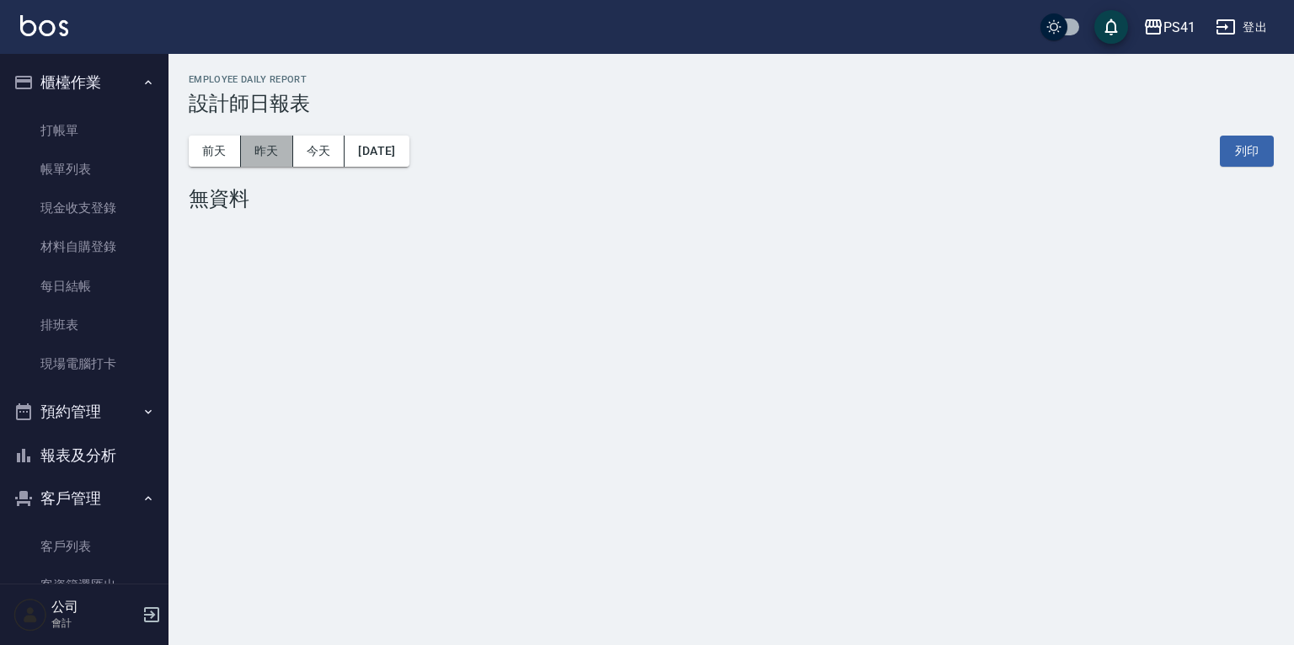
click at [244, 145] on button "昨天" at bounding box center [267, 151] width 52 height 31
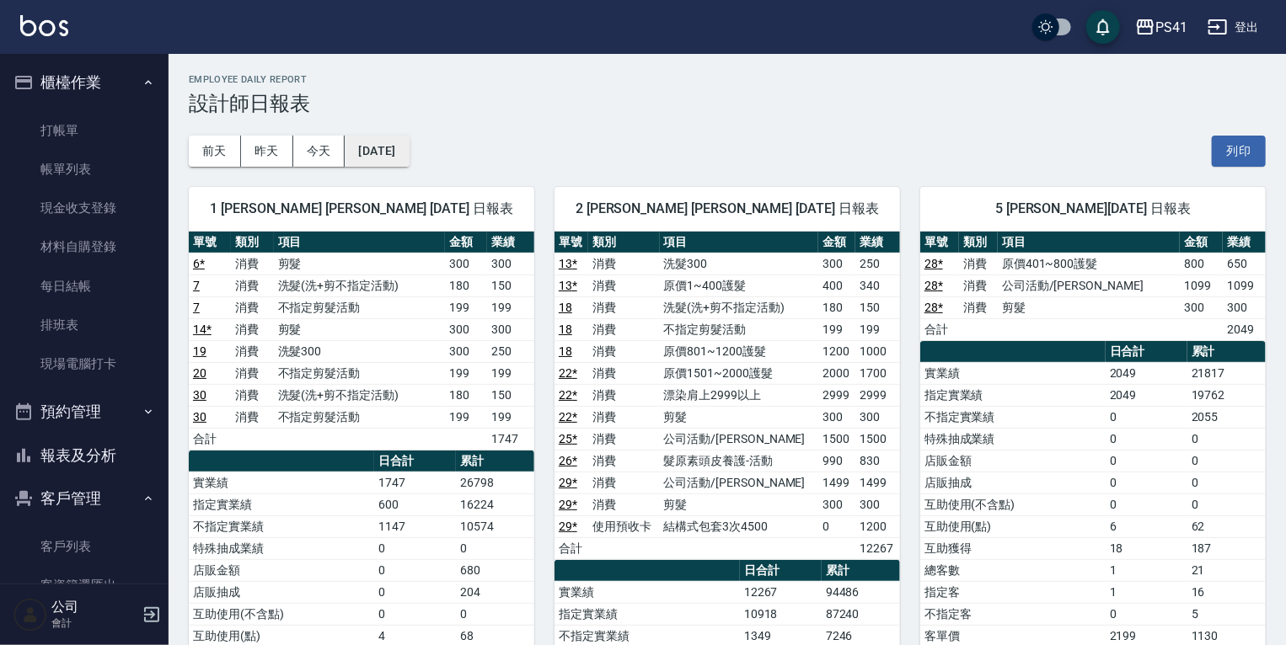
click at [403, 158] on button "[DATE]" at bounding box center [377, 151] width 64 height 31
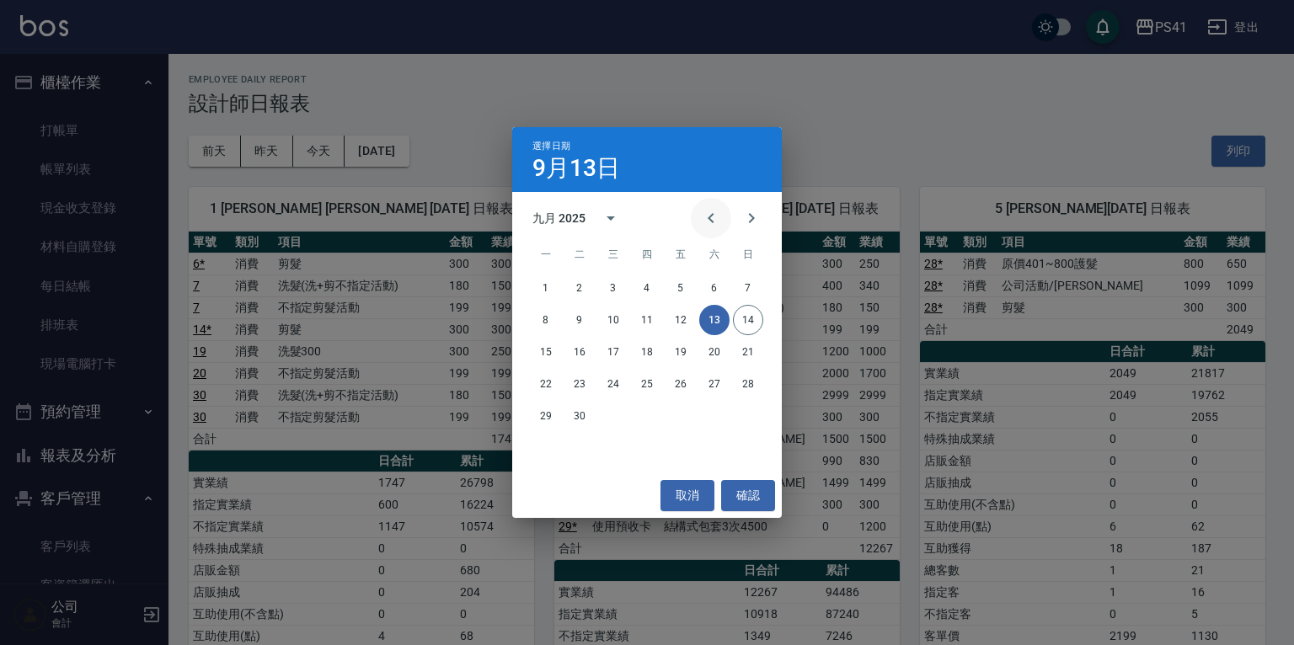
click at [708, 212] on icon "Previous month" at bounding box center [711, 218] width 20 height 20
click at [610, 348] on button "13" at bounding box center [613, 352] width 30 height 30
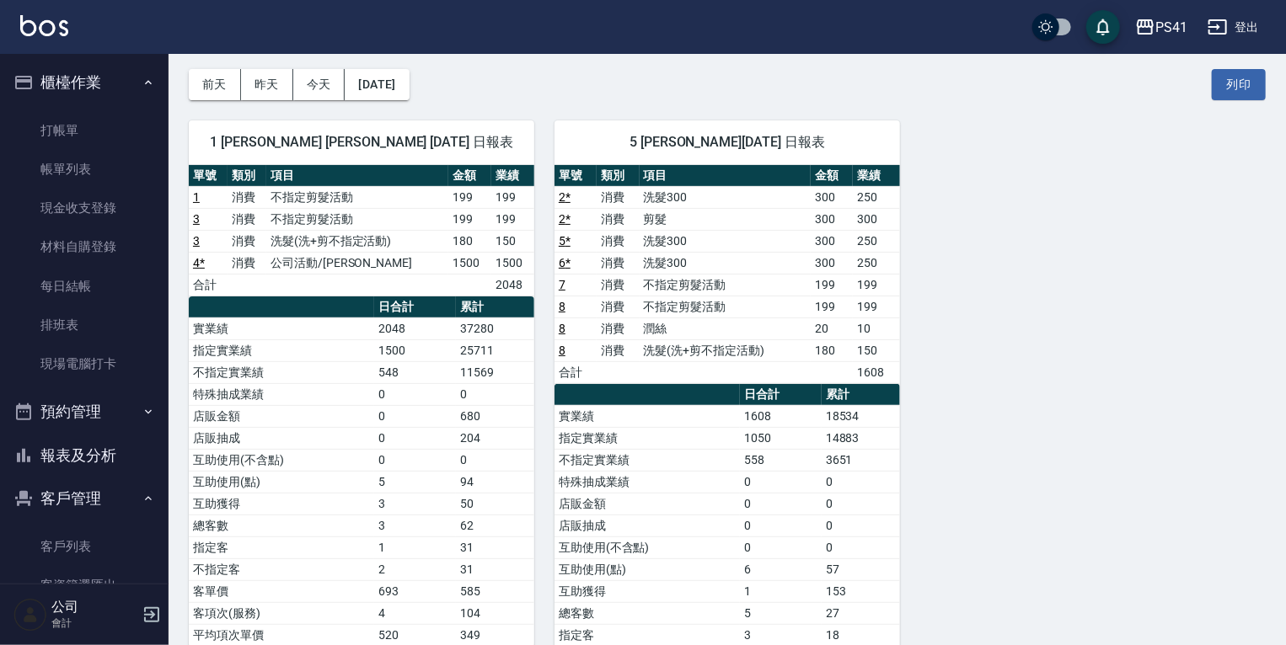
scroll to position [67, 0]
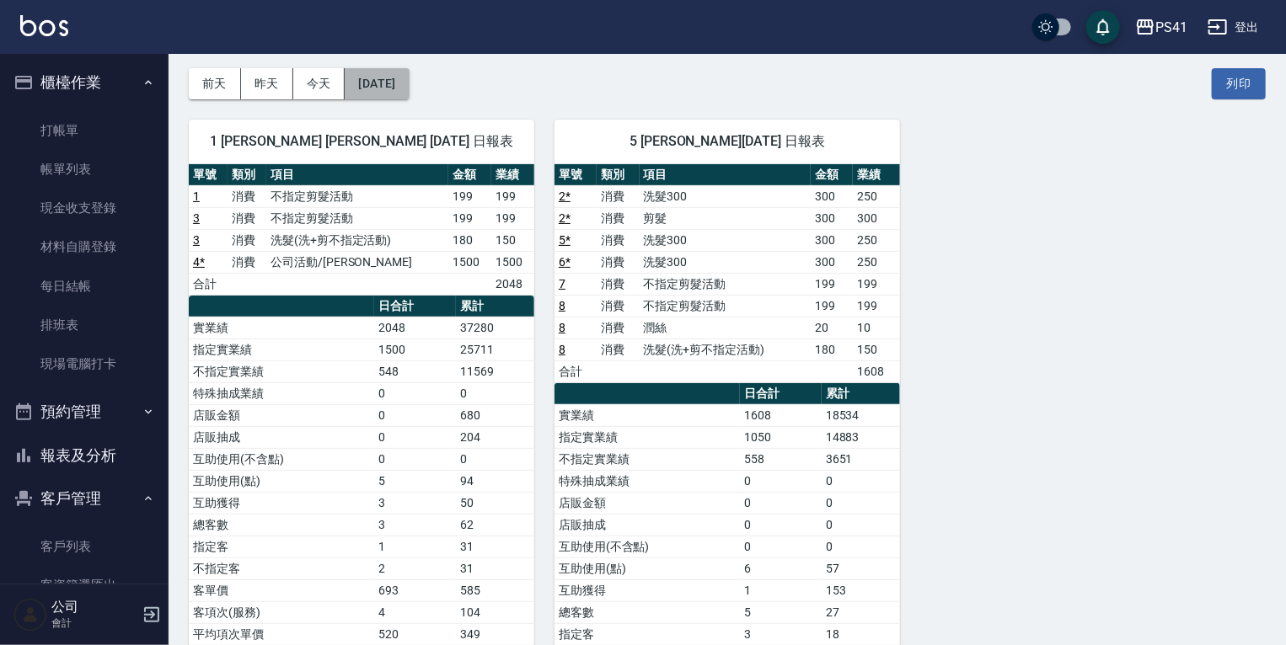
click at [367, 81] on button "[DATE]" at bounding box center [377, 83] width 64 height 31
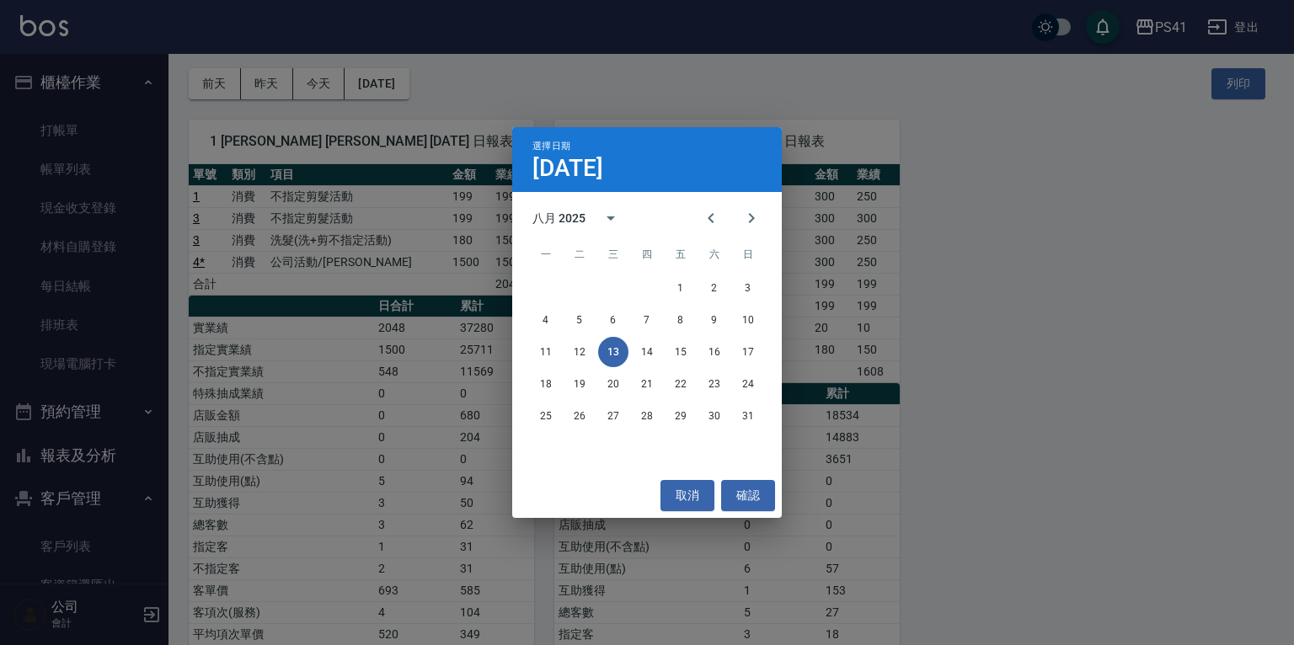
click at [257, 90] on div "選擇日期 [DATE] 八月 2025 一 二 三 四 五 六 日 1 2 3 4 5 6 7 8 9 10 11 12 13 14 15 16 17 18 …" at bounding box center [647, 322] width 1294 height 645
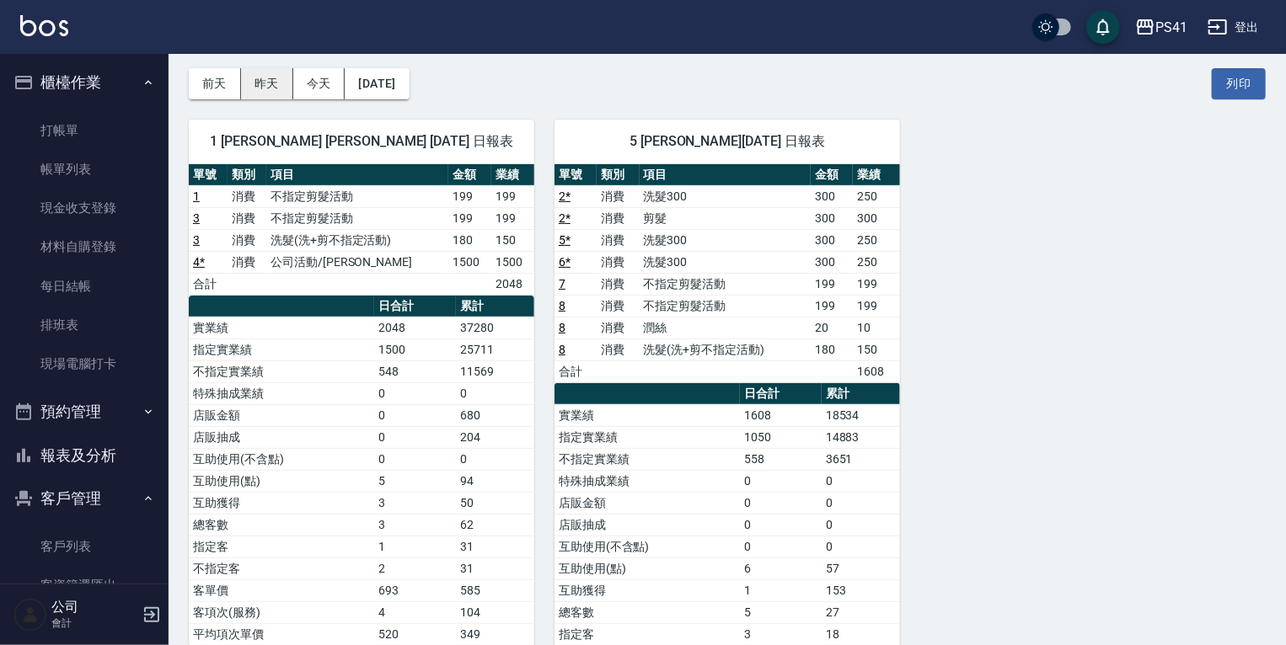
click at [285, 88] on button "昨天" at bounding box center [267, 83] width 52 height 31
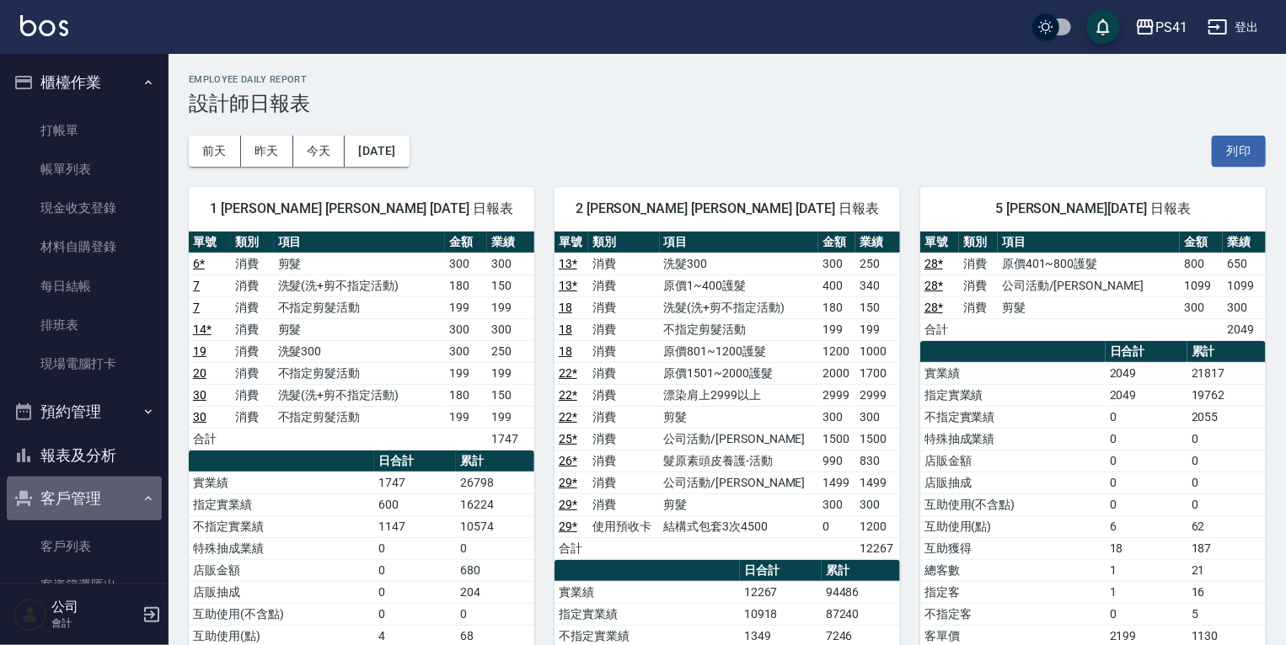
drag, startPoint x: 93, startPoint y: 497, endPoint x: 84, endPoint y: 511, distance: 16.6
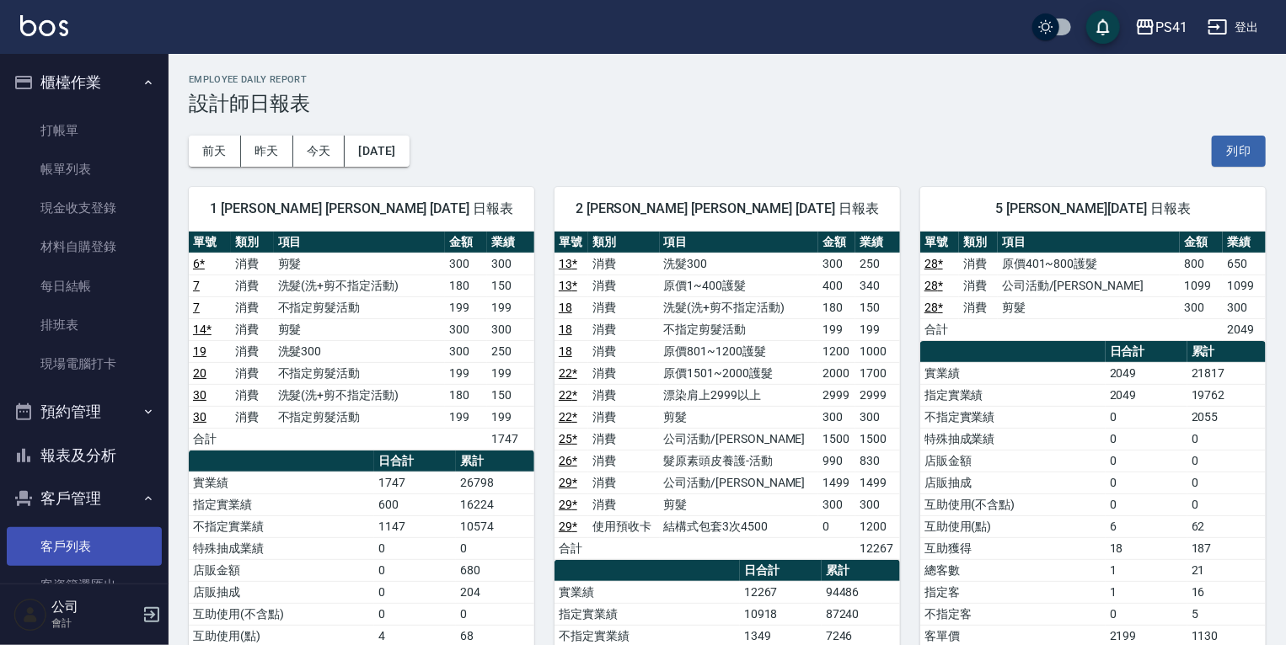
drag, startPoint x: 84, startPoint y: 511, endPoint x: 92, endPoint y: 556, distance: 45.3
click at [91, 529] on link "客戶列表" at bounding box center [84, 546] width 155 height 39
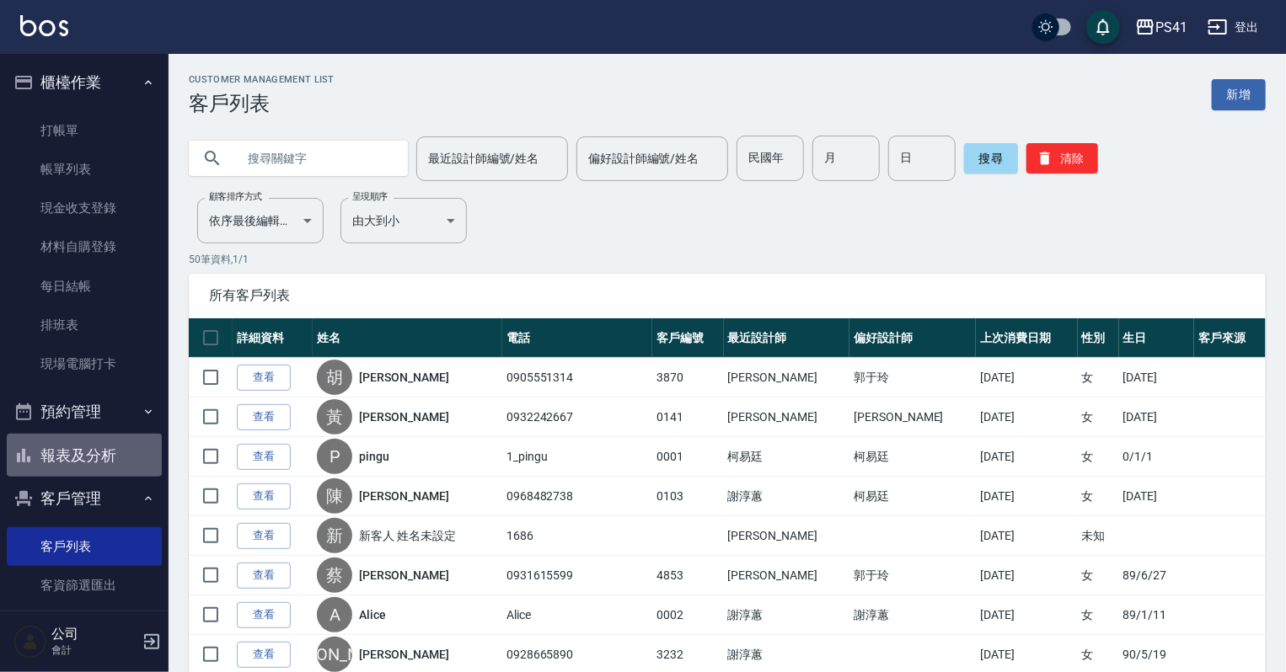
click at [103, 455] on button "報表及分析" at bounding box center [84, 456] width 155 height 44
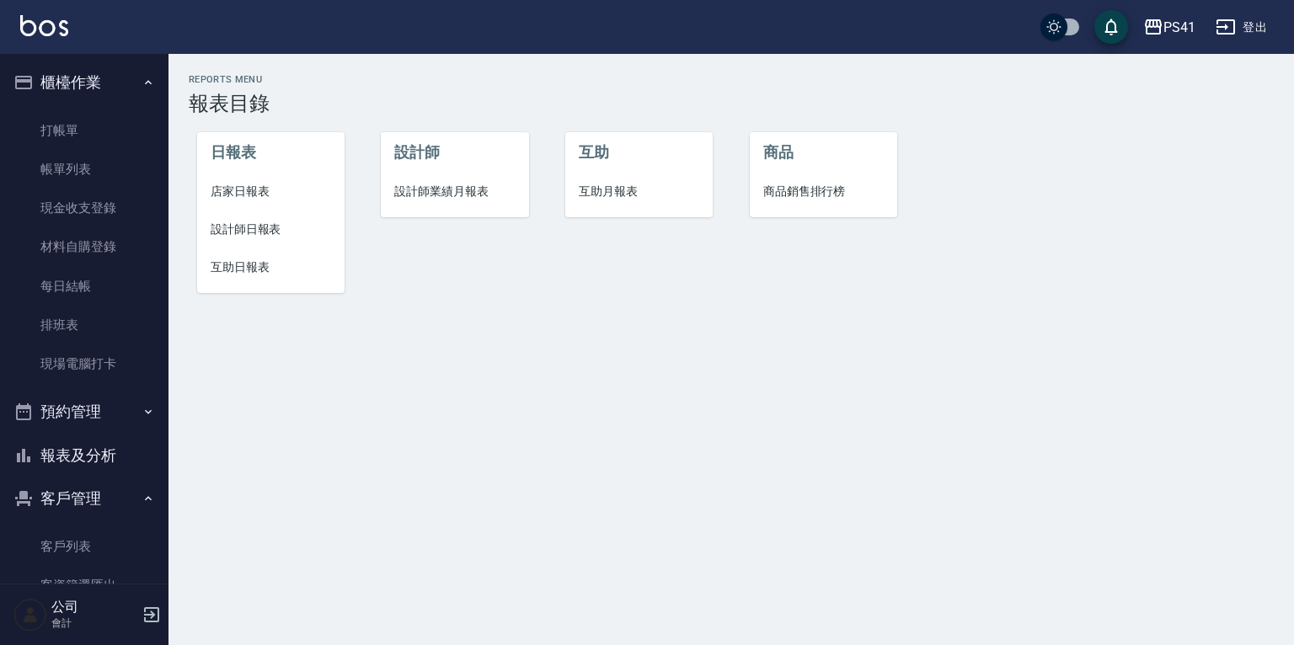
click at [441, 190] on span "設計師業績月報表" at bounding box center [454, 192] width 120 height 18
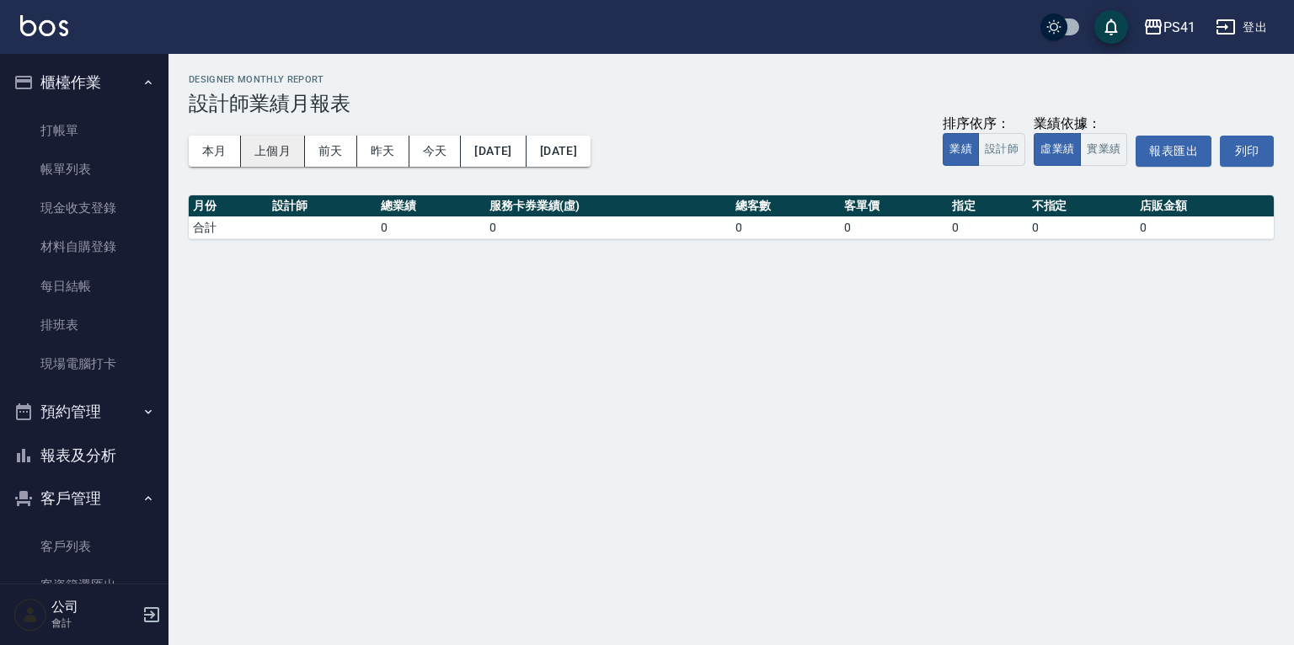
click at [263, 144] on button "上個月" at bounding box center [273, 151] width 64 height 31
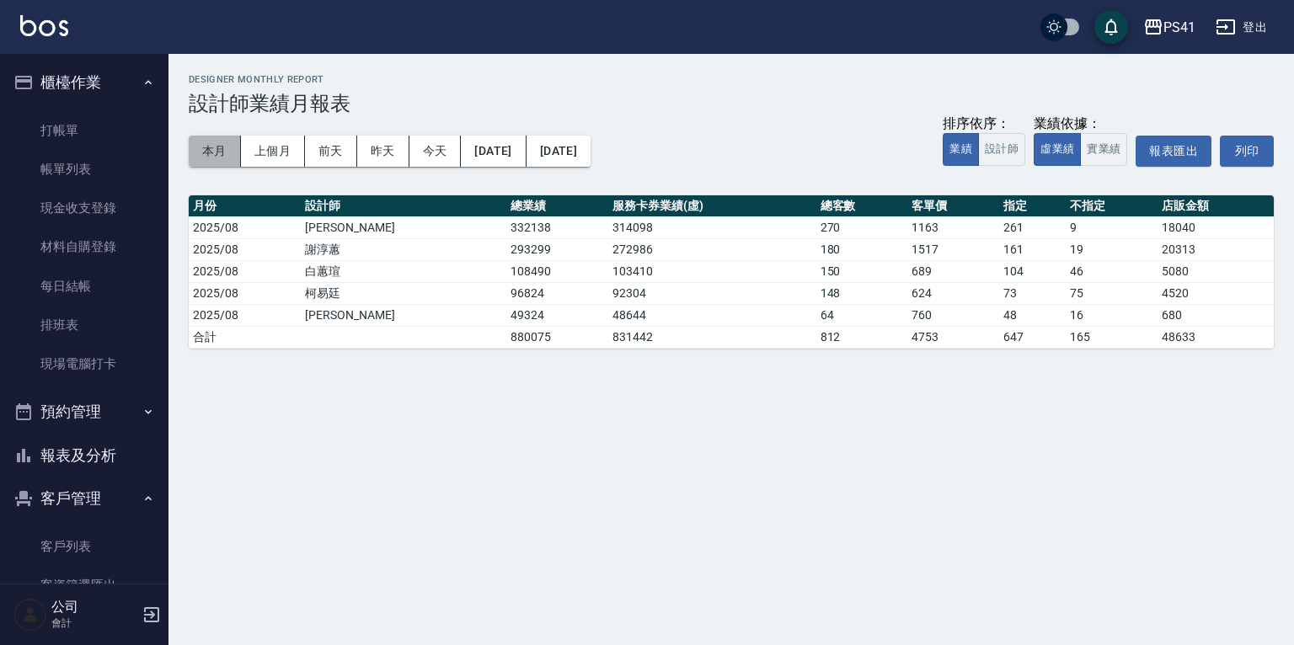
click at [207, 147] on button "本月" at bounding box center [215, 151] width 52 height 31
click at [271, 155] on button "上個月" at bounding box center [273, 151] width 64 height 31
click at [238, 150] on button "本月" at bounding box center [215, 151] width 52 height 31
click at [391, 152] on button "昨天" at bounding box center [383, 151] width 52 height 31
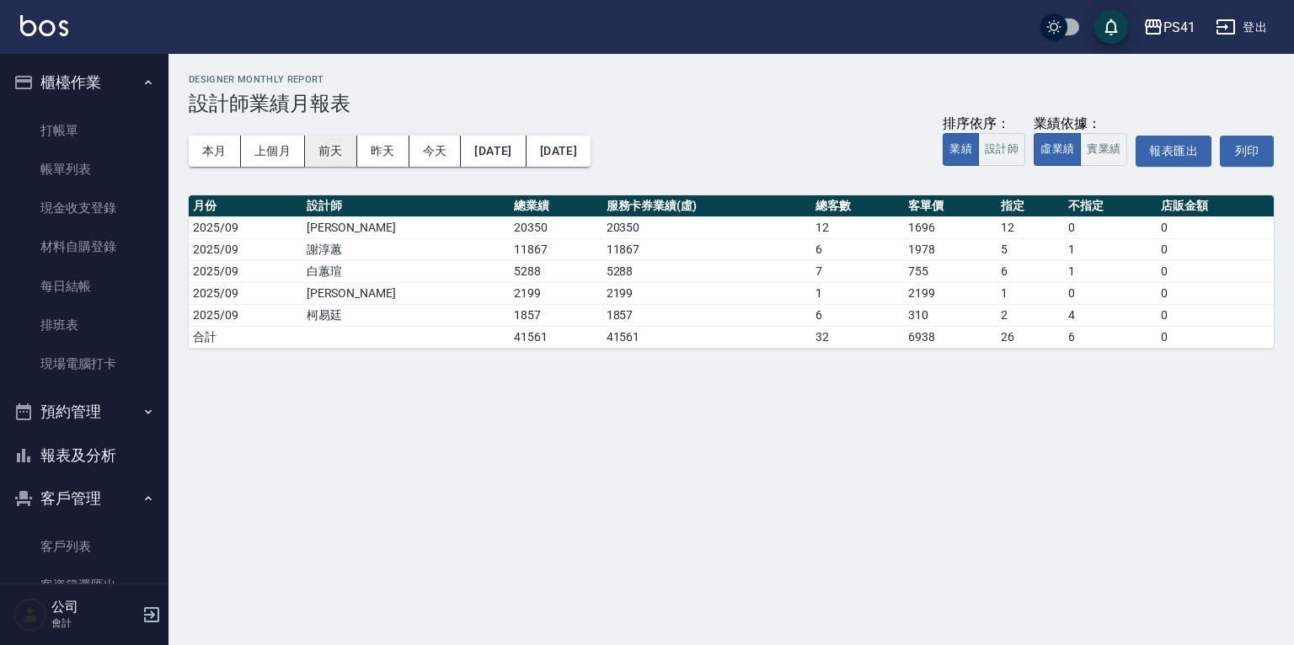
click at [331, 146] on button "前天" at bounding box center [331, 151] width 52 height 31
click at [103, 567] on link "客資篩選匯出" at bounding box center [84, 585] width 155 height 39
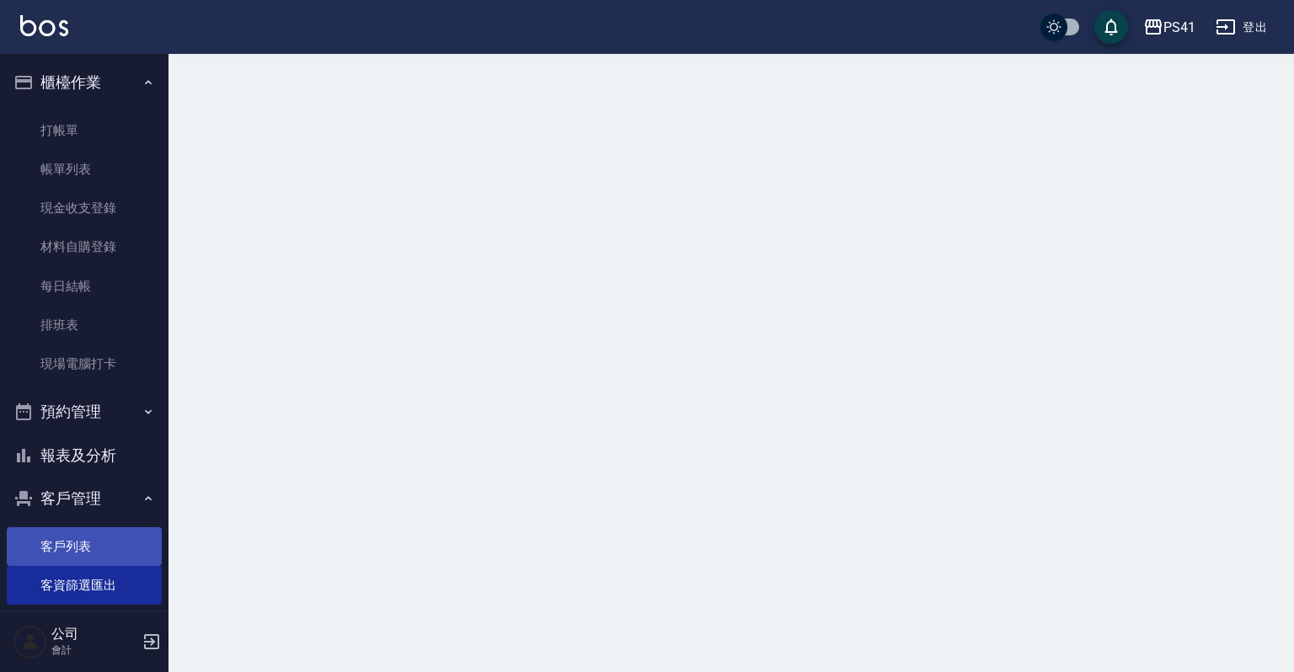
click at [126, 551] on link "客戶列表" at bounding box center [84, 546] width 155 height 39
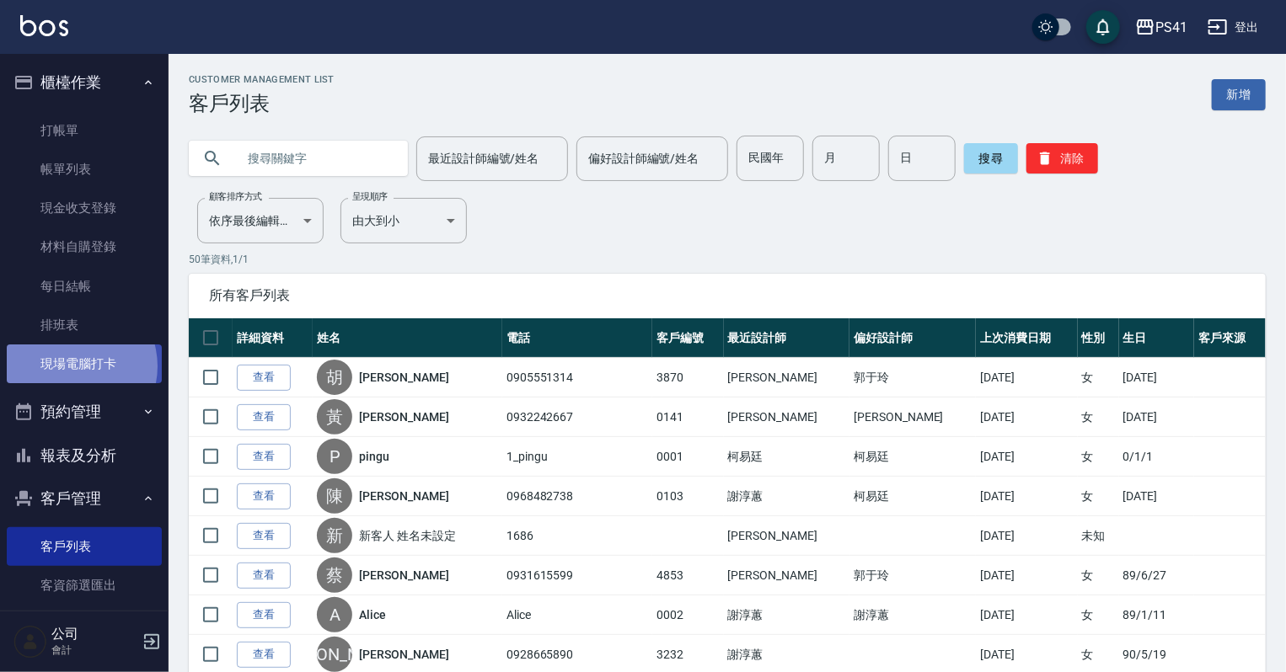
click at [73, 367] on link "現場電腦打卡" at bounding box center [84, 364] width 155 height 39
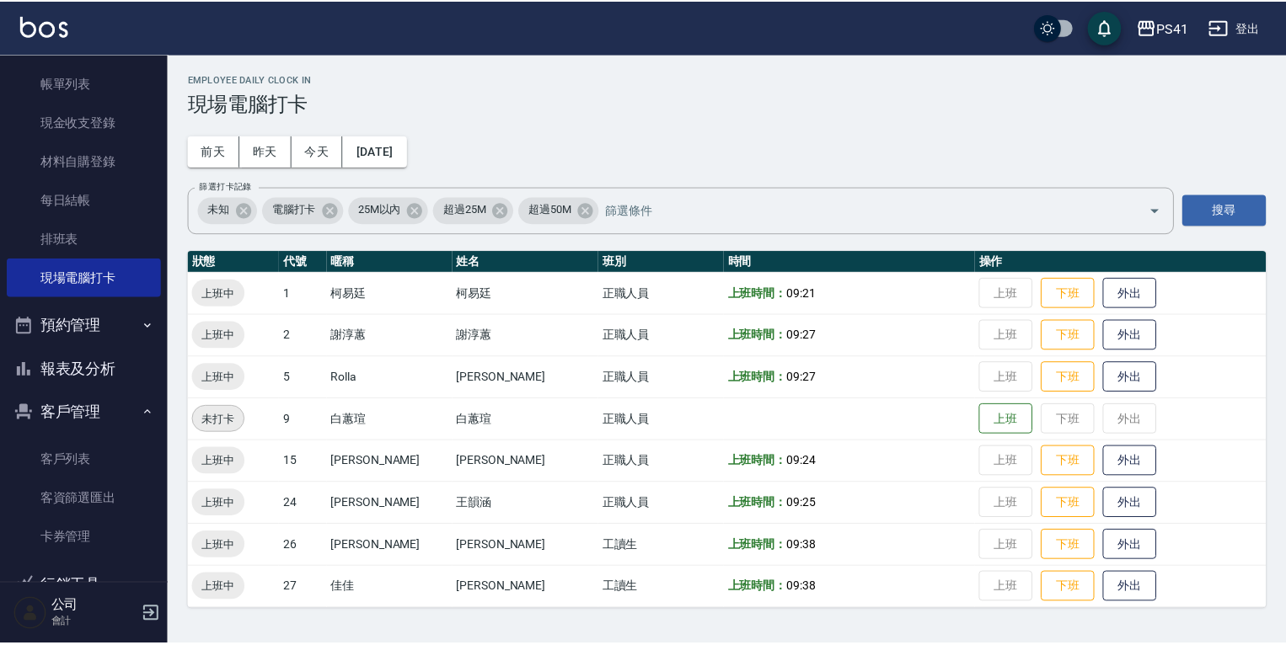
scroll to position [62, 0]
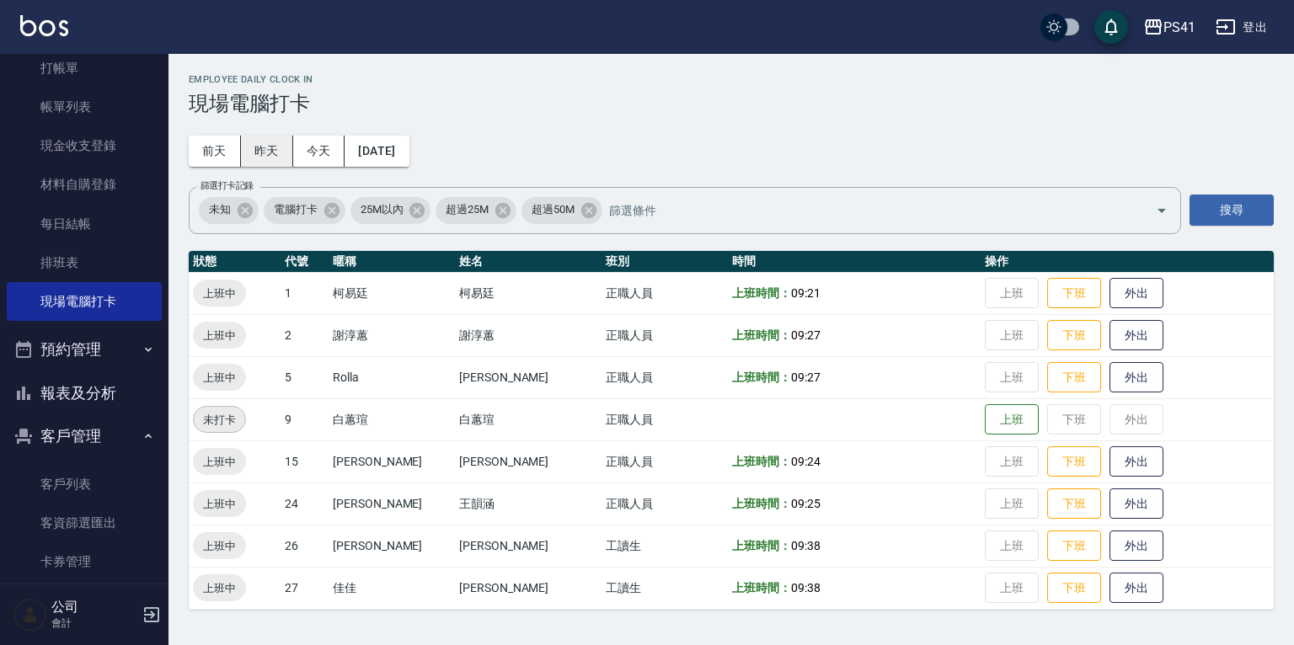
click at [260, 147] on button "昨天" at bounding box center [267, 151] width 52 height 31
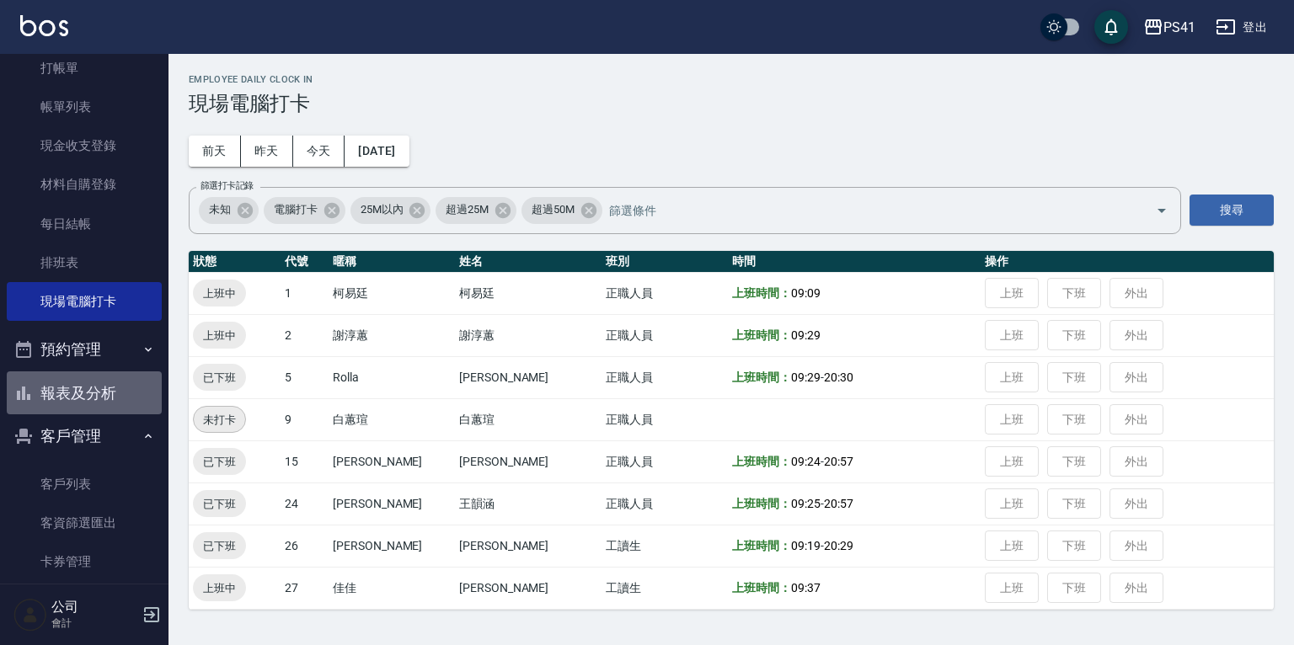
click at [95, 385] on button "報表及分析" at bounding box center [84, 394] width 155 height 44
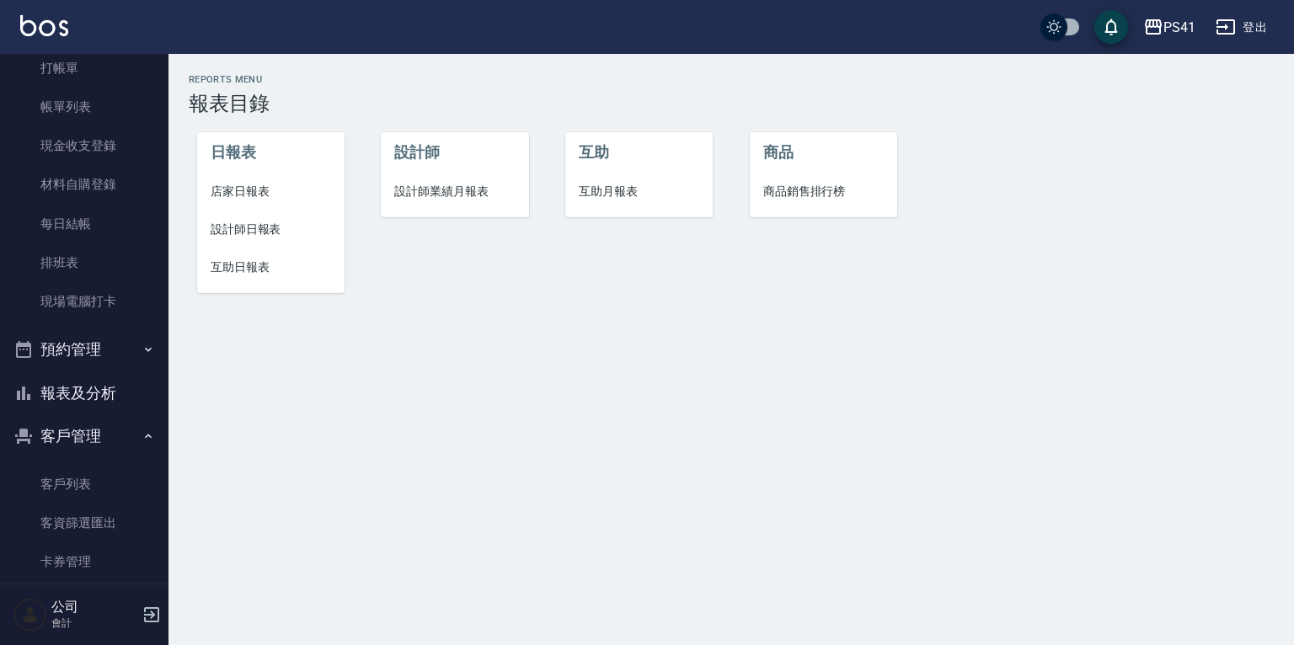
click at [253, 263] on span "互助日報表" at bounding box center [271, 268] width 120 height 18
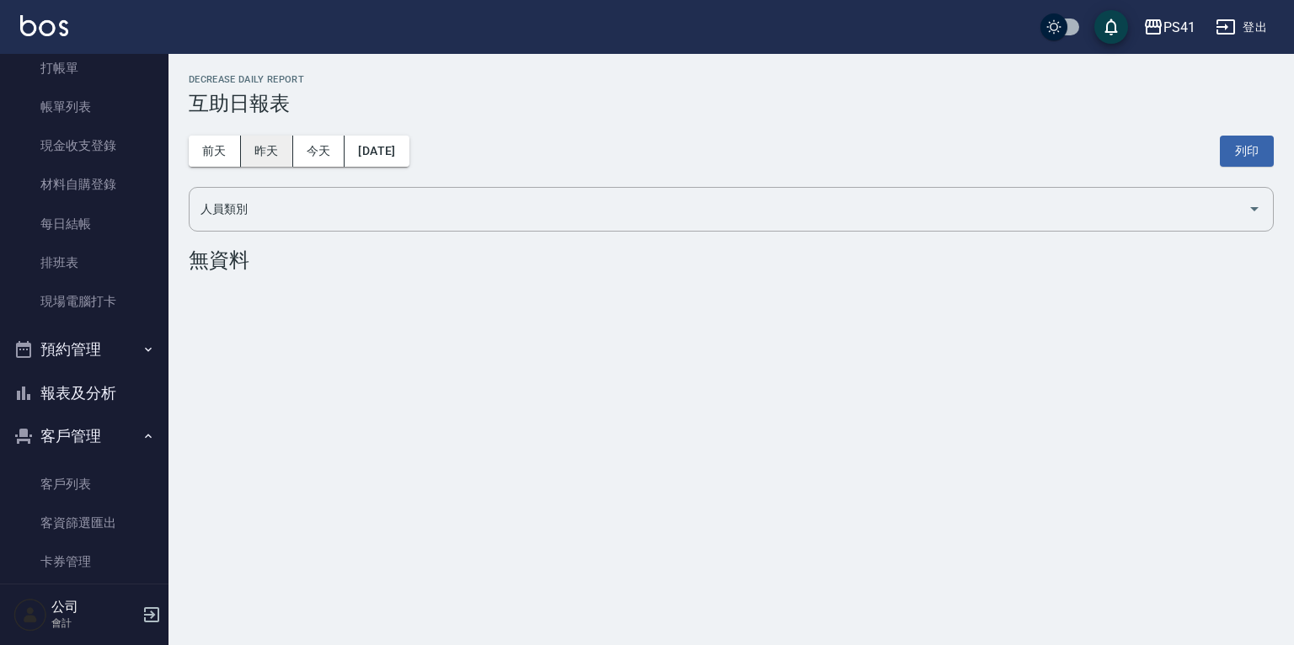
click at [275, 147] on button "昨天" at bounding box center [267, 151] width 52 height 31
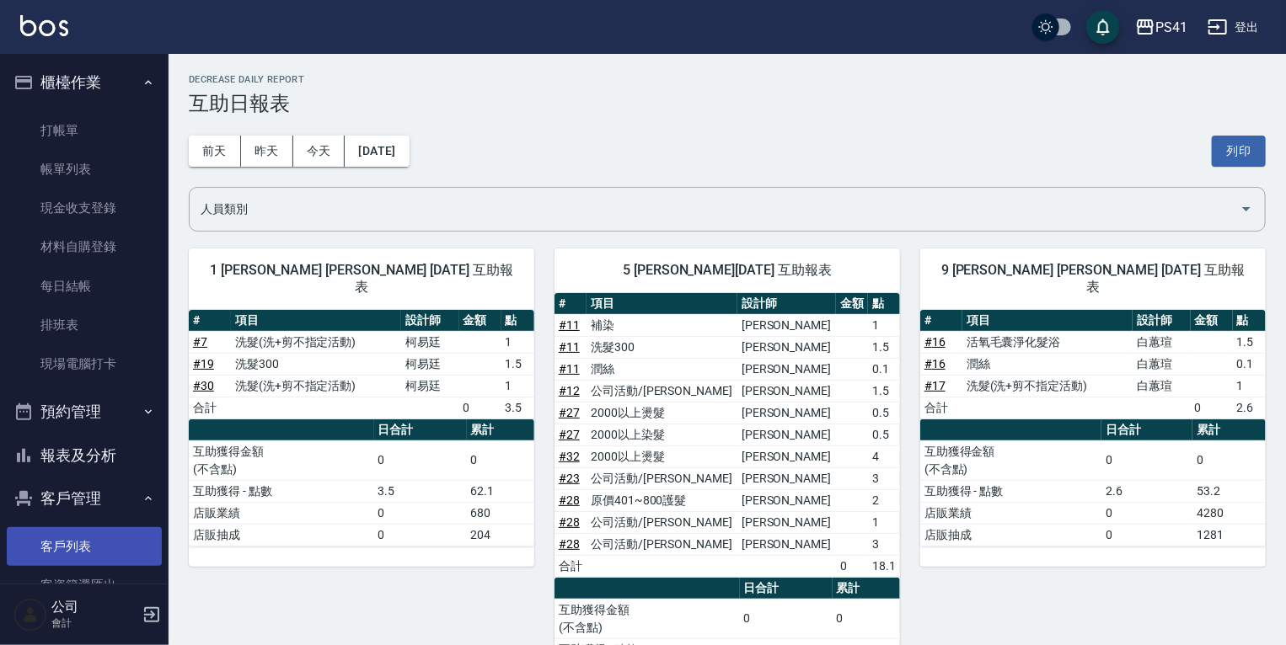
drag, startPoint x: 74, startPoint y: 533, endPoint x: 74, endPoint y: 560, distance: 27.0
click at [74, 533] on link "客戶列表" at bounding box center [84, 546] width 155 height 39
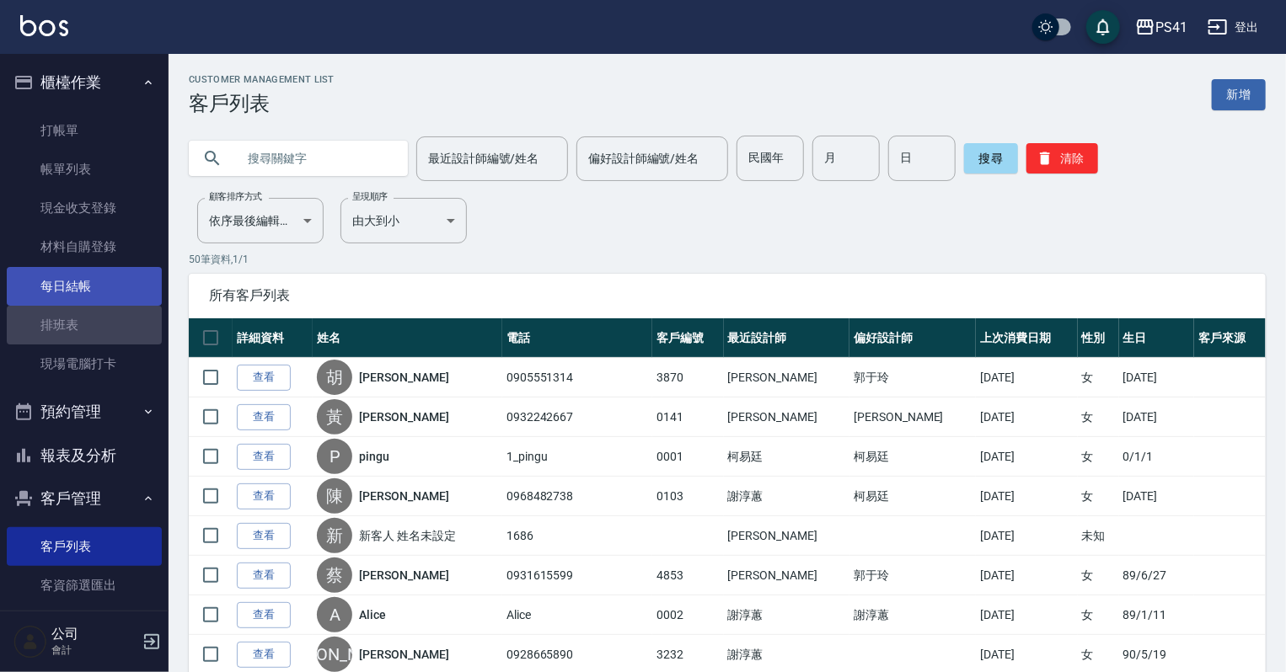
drag, startPoint x: 96, startPoint y: 313, endPoint x: 96, endPoint y: 290, distance: 23.6
click at [96, 314] on link "排班表" at bounding box center [84, 325] width 155 height 39
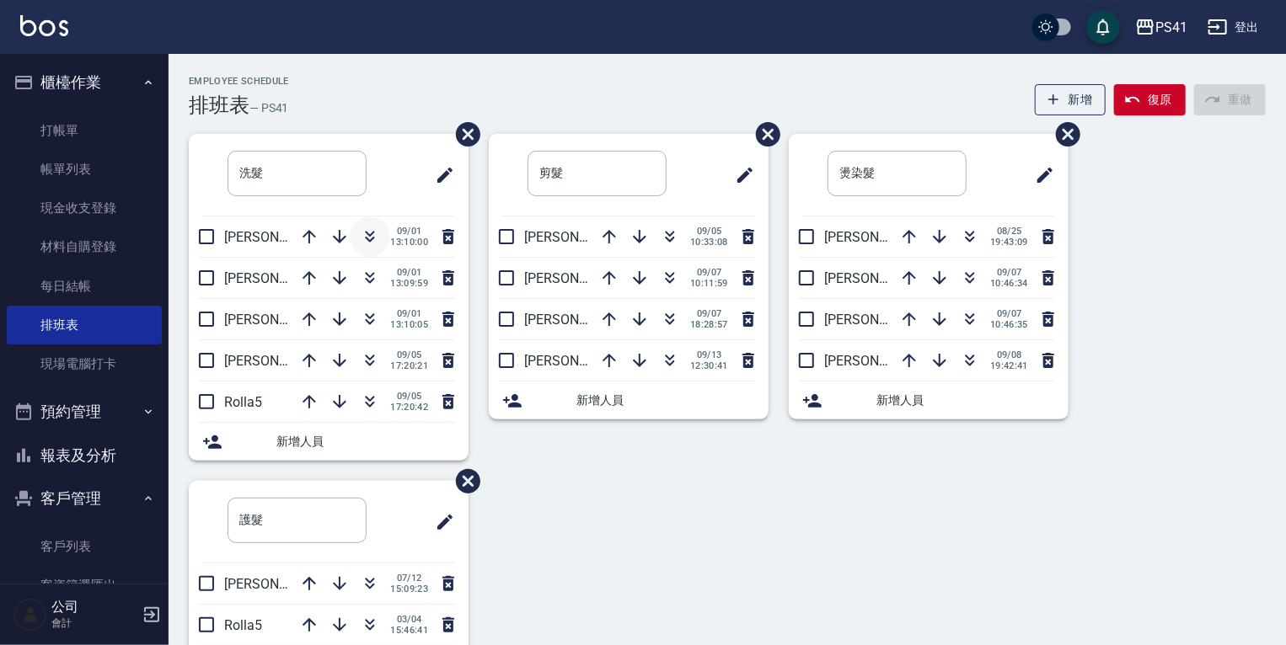
click at [375, 244] on icon "button" at bounding box center [370, 237] width 20 height 20
click at [71, 534] on link "客戶列表" at bounding box center [84, 546] width 155 height 39
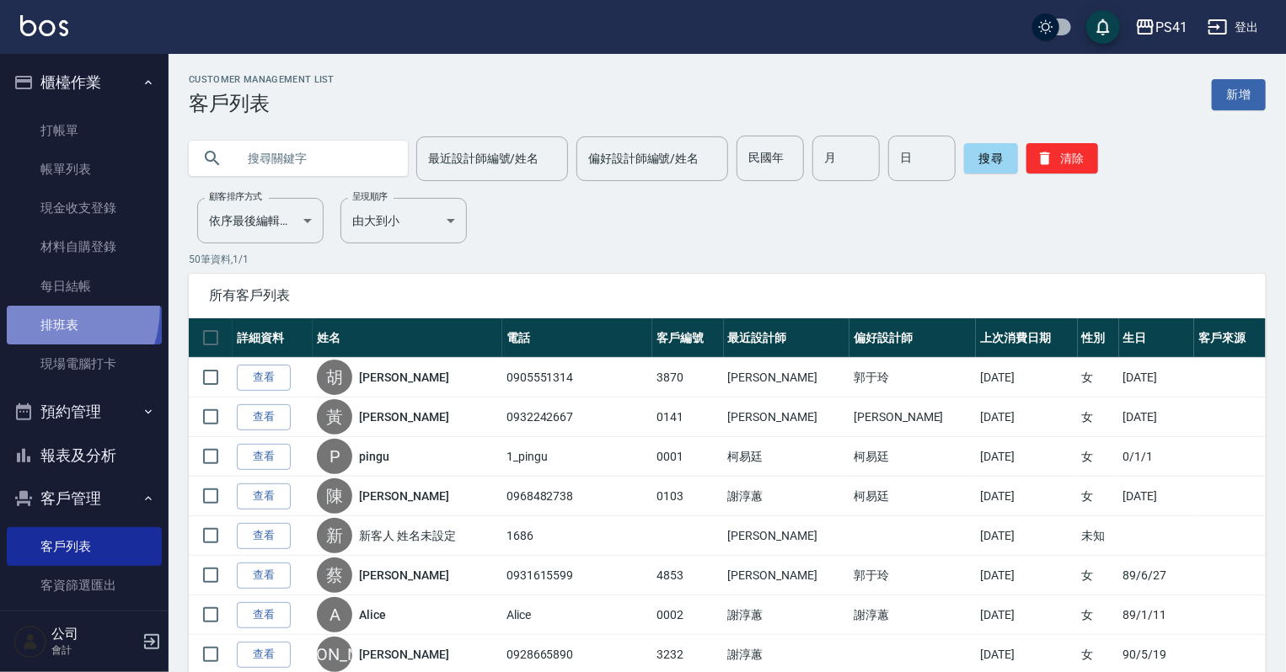
click at [32, 307] on link "排班表" at bounding box center [84, 325] width 155 height 39
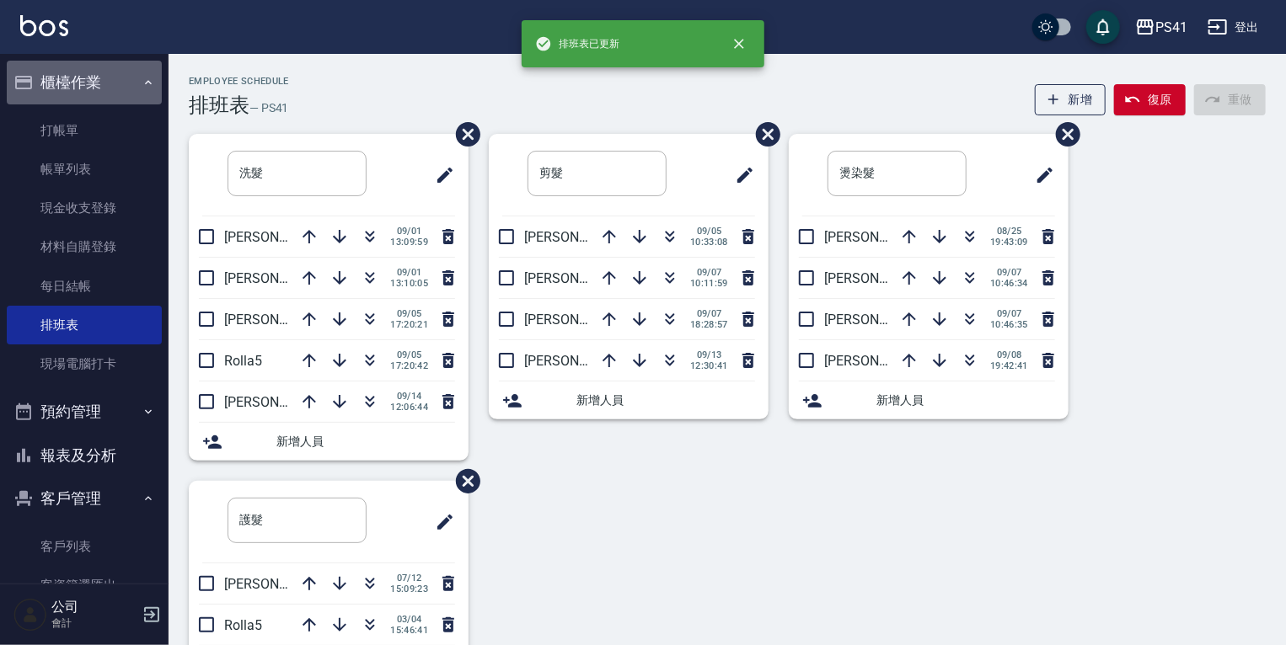
click at [119, 69] on button "櫃檯作業" at bounding box center [84, 83] width 155 height 44
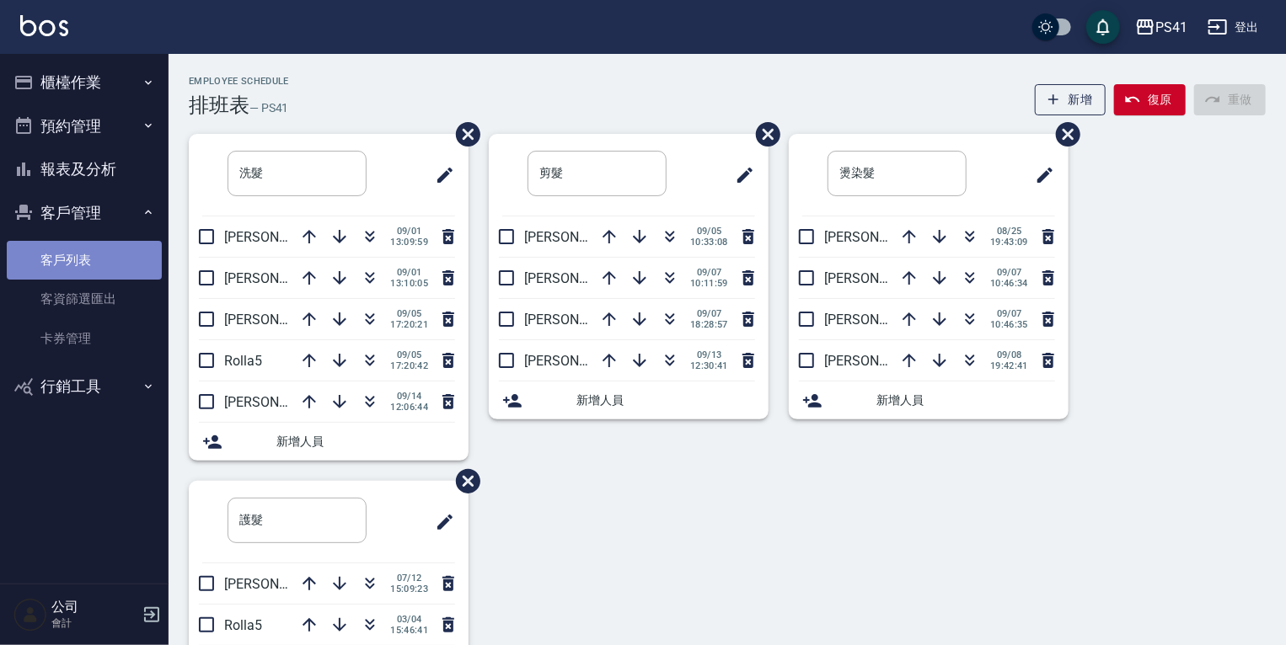
drag, startPoint x: 88, startPoint y: 252, endPoint x: 87, endPoint y: 279, distance: 27.0
click at [88, 252] on link "客戶列表" at bounding box center [84, 260] width 155 height 39
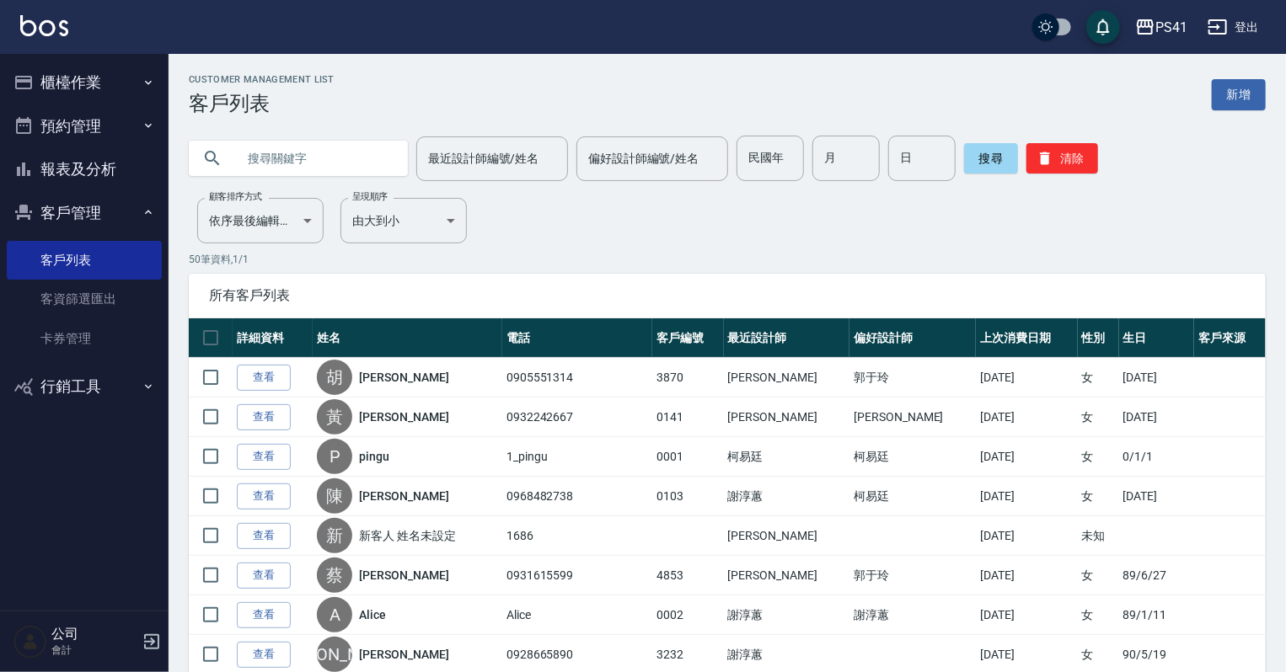
click at [391, 152] on div at bounding box center [298, 158] width 219 height 35
click at [308, 152] on input "text" at bounding box center [315, 159] width 158 height 46
type input "0968612656"
